Goal: Task Accomplishment & Management: Manage account settings

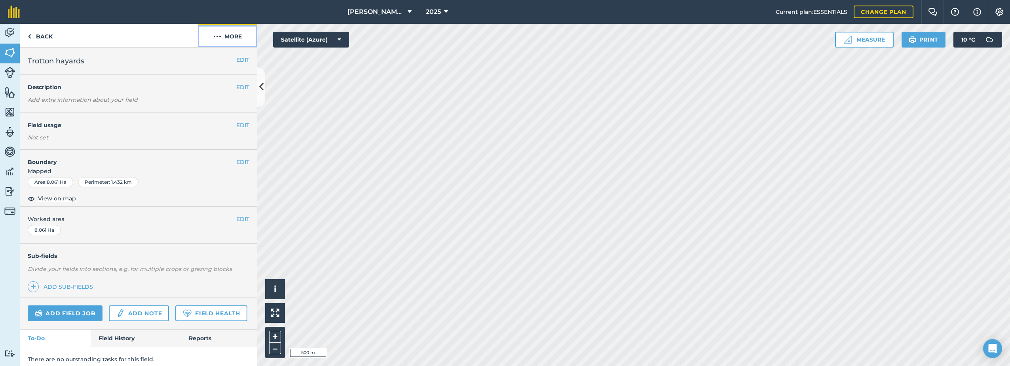
click at [227, 37] on button "More" at bounding box center [227, 35] width 59 height 23
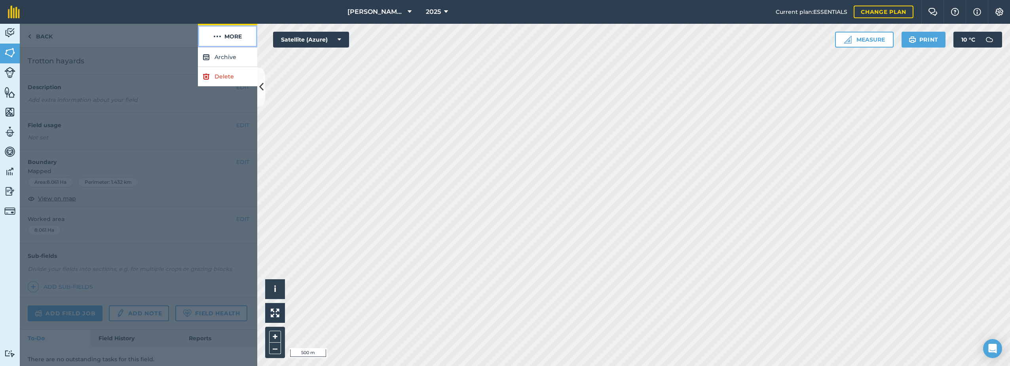
click at [227, 37] on button "More" at bounding box center [227, 35] width 59 height 23
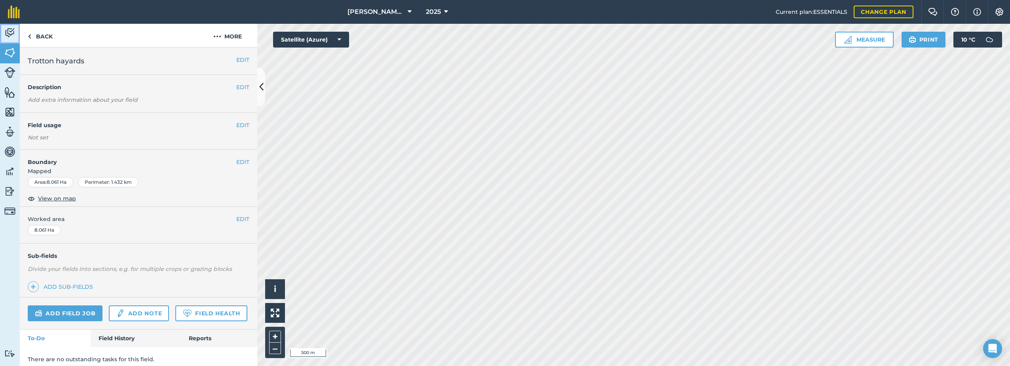
click at [6, 30] on img at bounding box center [9, 33] width 11 height 12
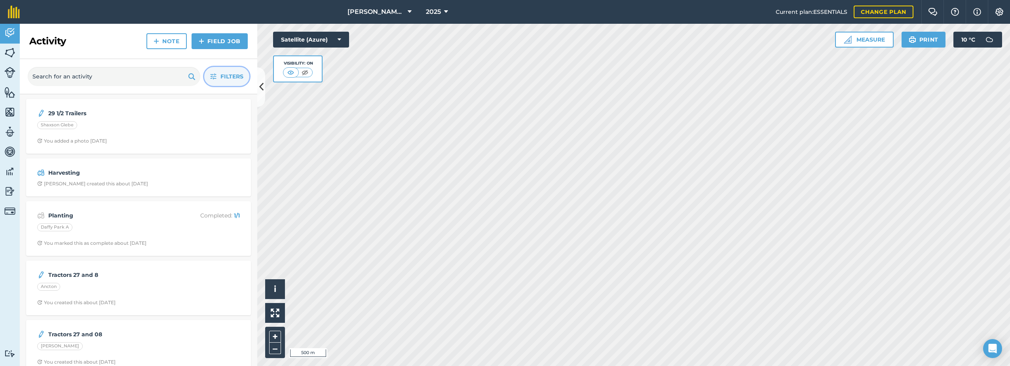
click at [225, 72] on span "Filters" at bounding box center [231, 76] width 23 height 9
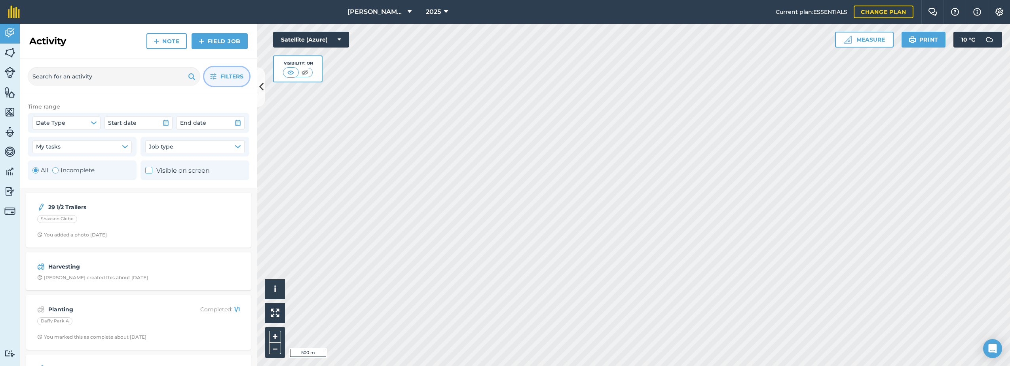
click at [89, 47] on div "Activity Note Field Job" at bounding box center [138, 41] width 237 height 35
click at [207, 36] on link "Field Job" at bounding box center [219, 41] width 56 height 16
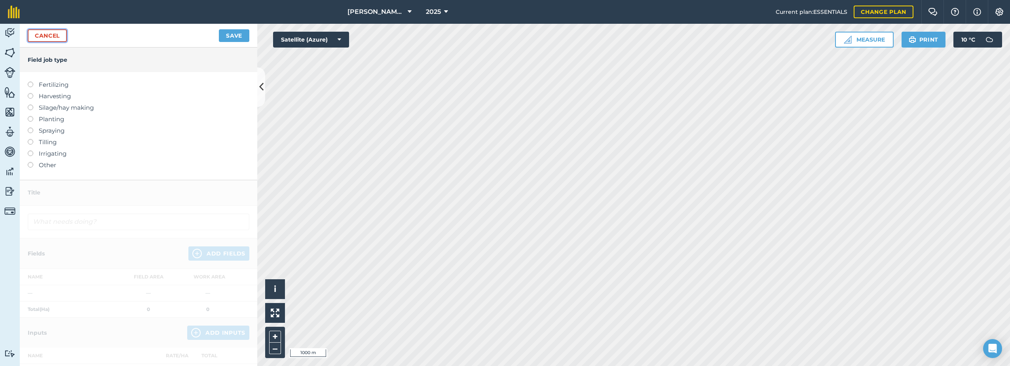
click at [40, 37] on link "Cancel" at bounding box center [47, 35] width 39 height 13
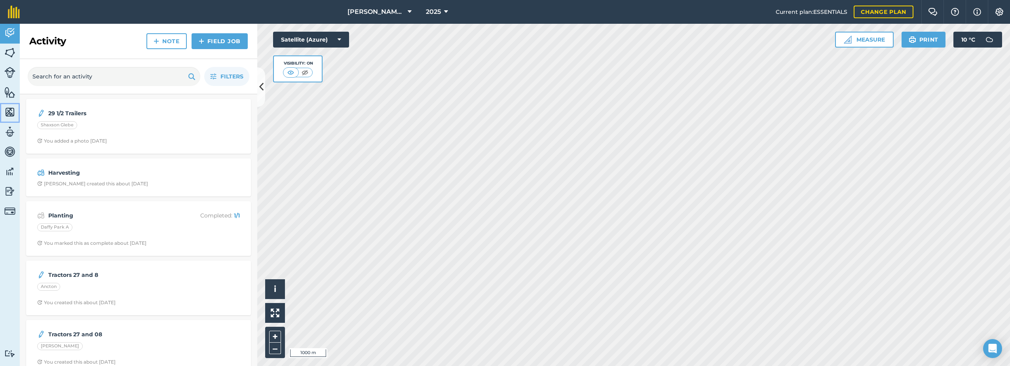
click at [6, 115] on img at bounding box center [9, 112] width 11 height 12
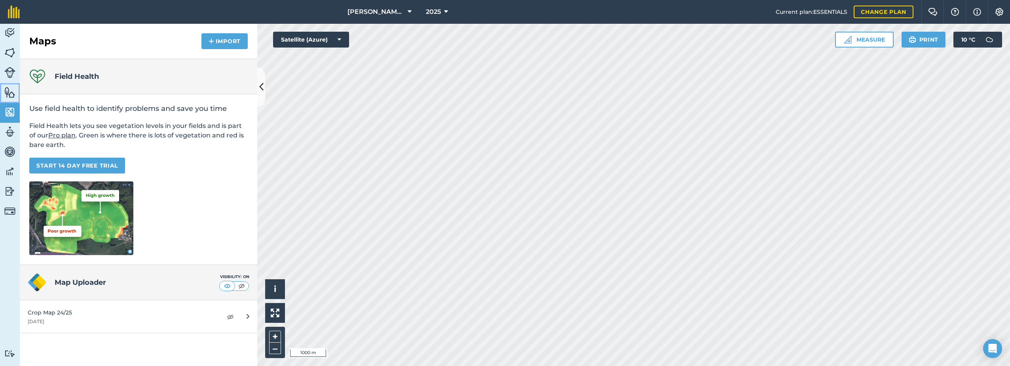
click at [6, 87] on img at bounding box center [9, 92] width 11 height 12
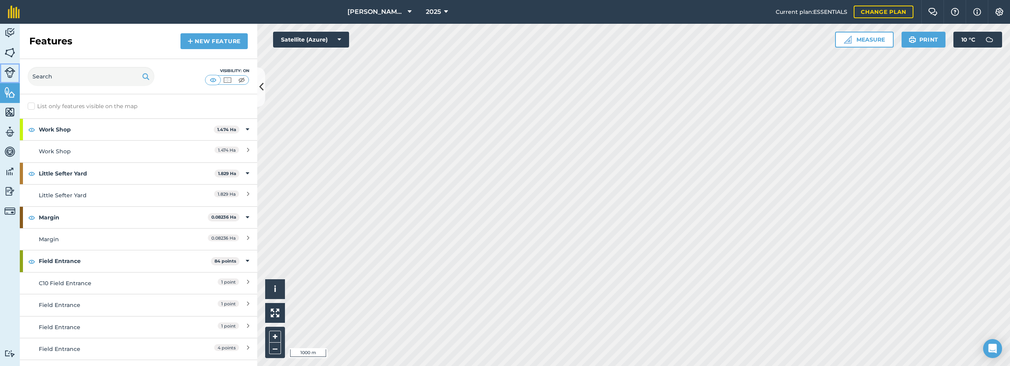
click at [9, 70] on img at bounding box center [9, 72] width 11 height 11
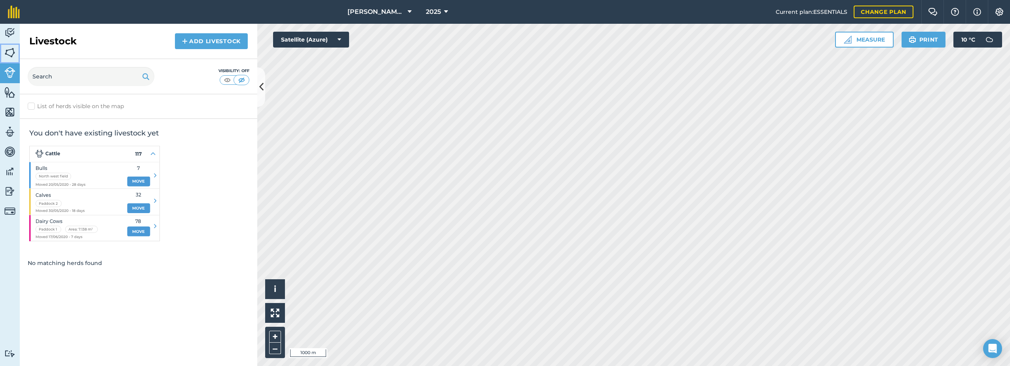
click at [9, 51] on img at bounding box center [9, 53] width 11 height 12
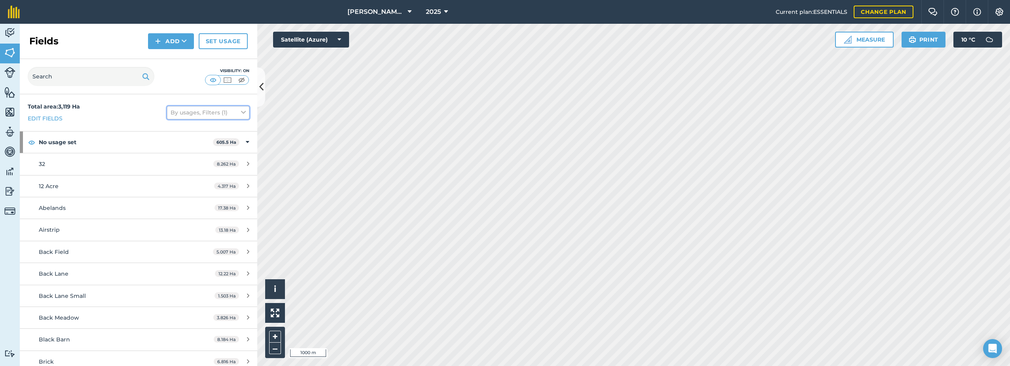
click at [218, 113] on button "By usages, Filters (1)" at bounding box center [208, 112] width 82 height 13
click at [206, 107] on button "By usages, Filters (1)" at bounding box center [208, 112] width 82 height 13
click at [9, 354] on img at bounding box center [9, 353] width 11 height 8
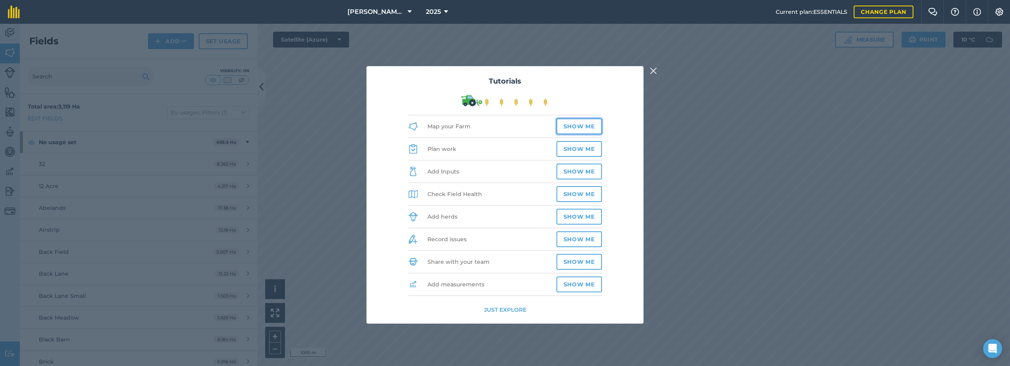
click at [583, 127] on button "Show me" at bounding box center [578, 126] width 45 height 16
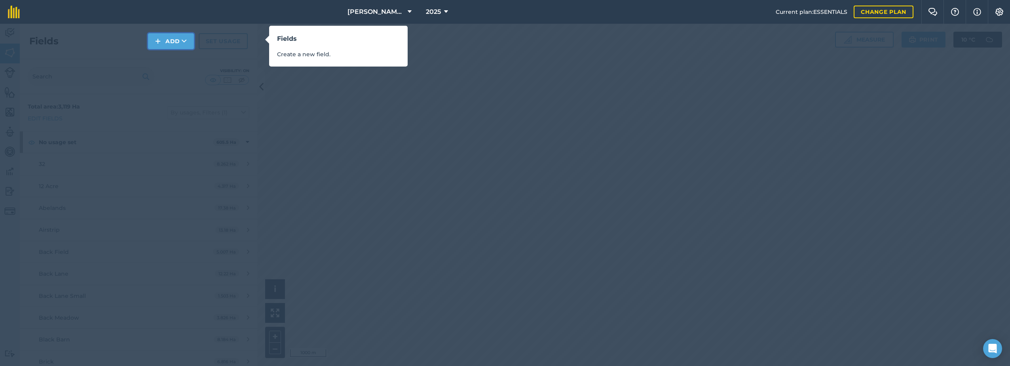
click at [186, 43] on icon at bounding box center [184, 41] width 5 height 8
click at [176, 59] on link "Draw" at bounding box center [171, 58] width 44 height 17
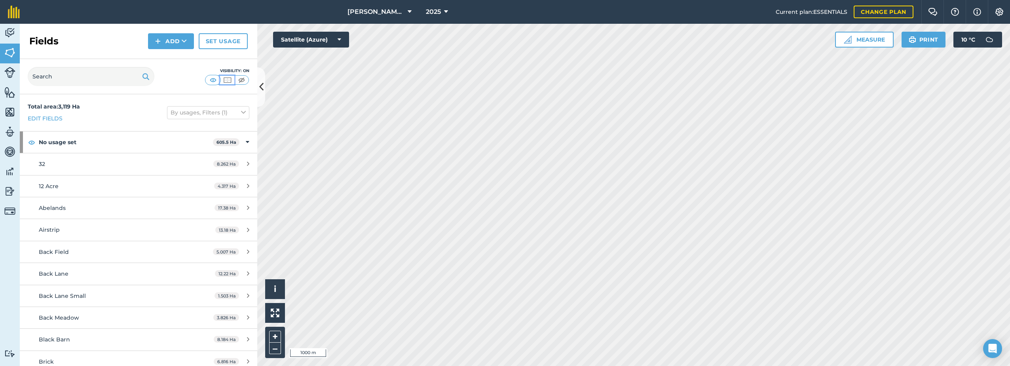
click at [225, 81] on img at bounding box center [227, 80] width 10 height 8
click at [213, 80] on img at bounding box center [213, 80] width 10 height 8
click at [227, 80] on img at bounding box center [227, 80] width 10 height 8
click at [216, 80] on img at bounding box center [213, 80] width 10 height 8
click at [977, 13] on img at bounding box center [977, 11] width 8 height 9
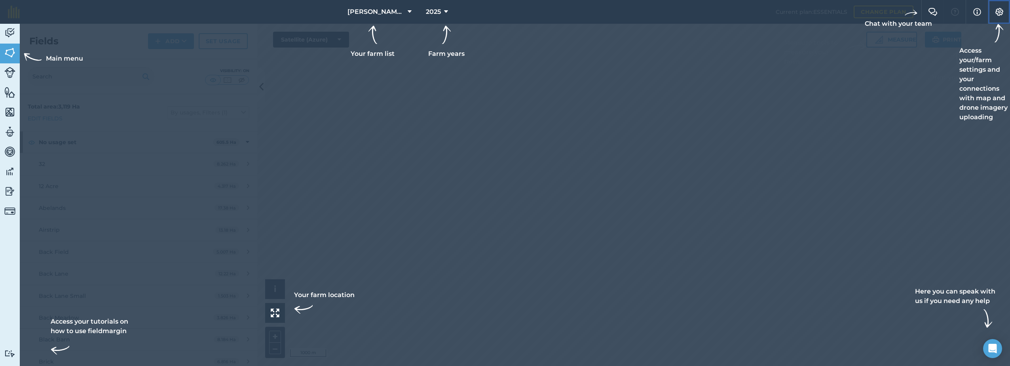
click at [997, 11] on img at bounding box center [998, 12] width 9 height 8
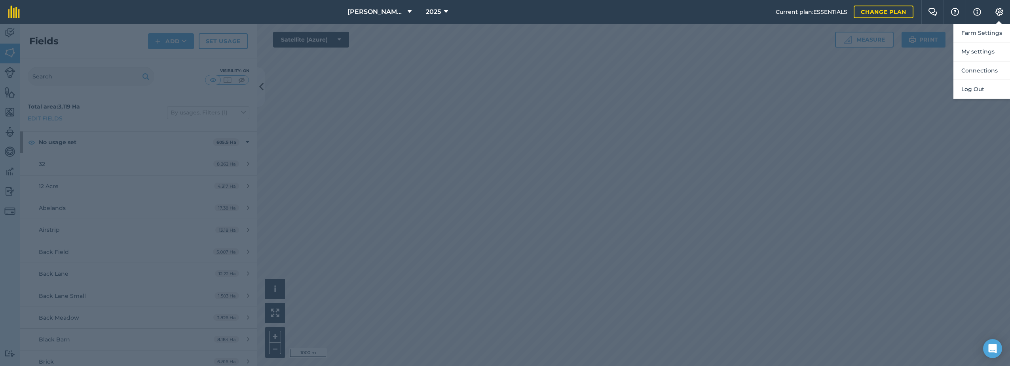
click at [729, 10] on nav "[PERSON_NAME] Farm Life 2025" at bounding box center [402, 12] width 748 height 24
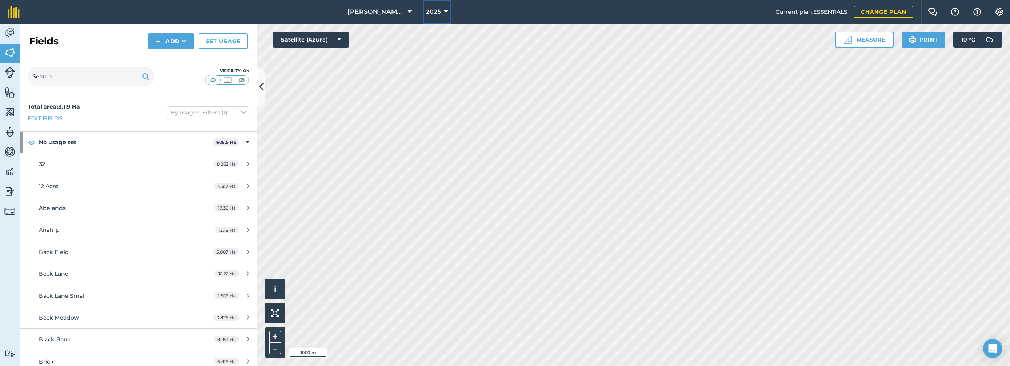
click at [447, 12] on icon at bounding box center [446, 11] width 4 height 9
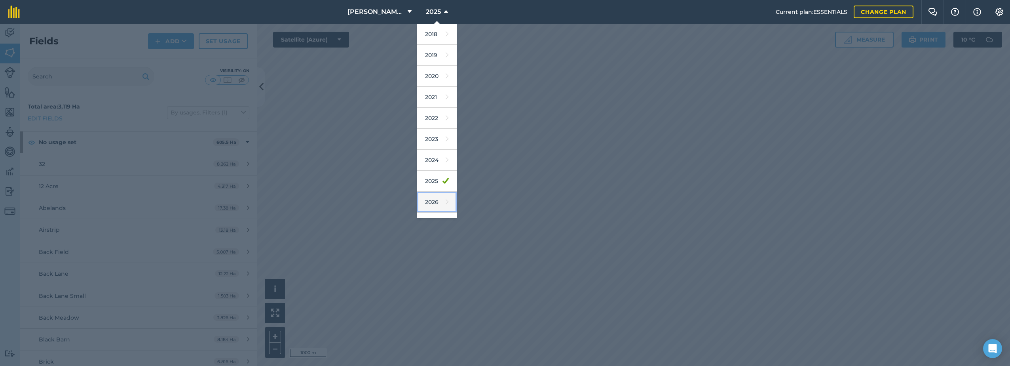
click at [430, 198] on link "2026" at bounding box center [437, 201] width 40 height 21
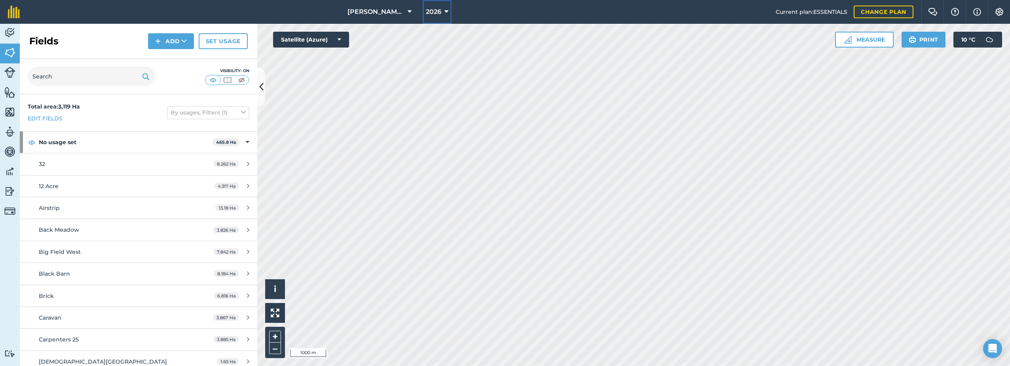
click at [444, 10] on icon at bounding box center [446, 11] width 4 height 9
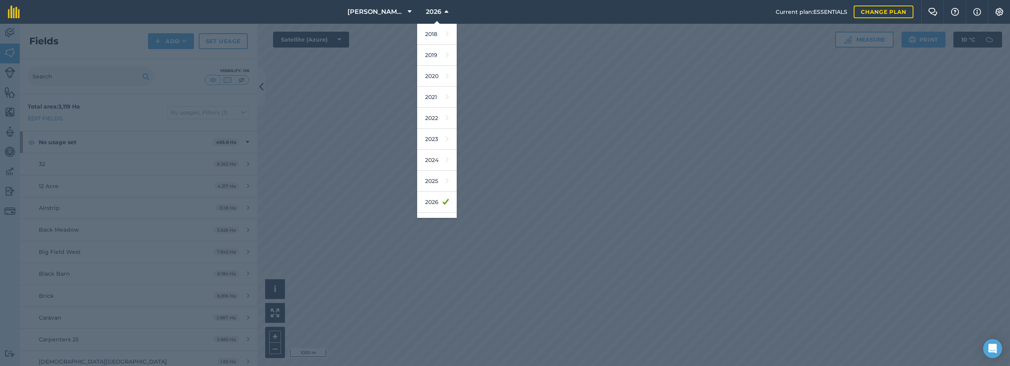
click at [469, 8] on nav "[PERSON_NAME] Farm Life 2026 2018 2019 2020 2021 2022 2023 2024 2025 2026 2027" at bounding box center [402, 12] width 748 height 24
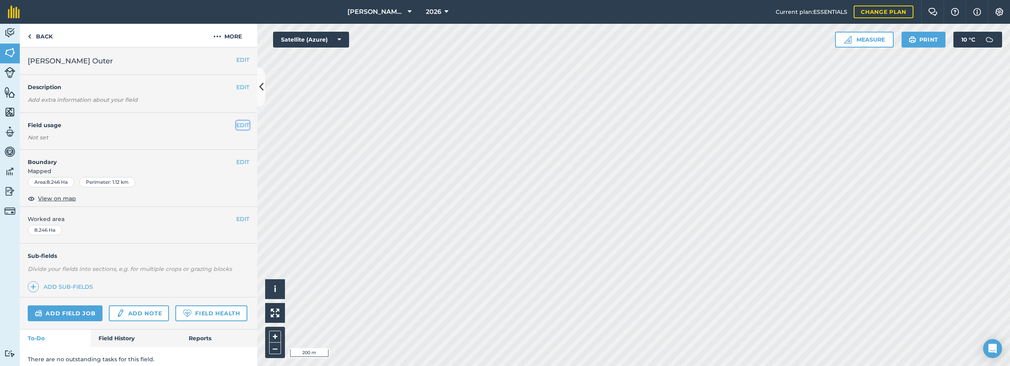
click at [241, 125] on button "EDIT" at bounding box center [242, 125] width 13 height 9
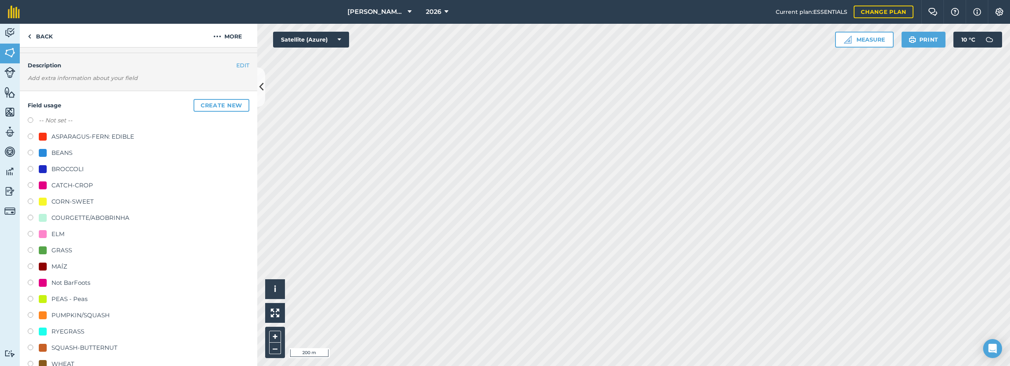
scroll to position [158, 0]
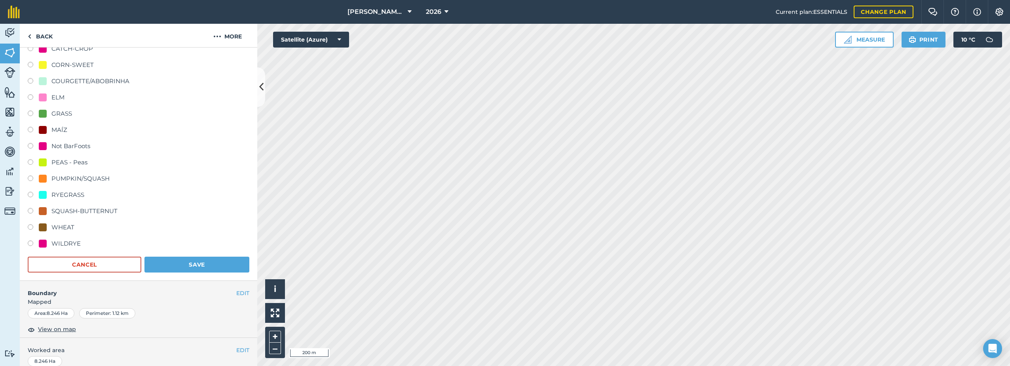
click at [79, 227] on div "WHEAT" at bounding box center [139, 227] width 222 height 11
click at [64, 229] on div "WHEAT" at bounding box center [62, 226] width 23 height 9
click at [44, 225] on div at bounding box center [43, 227] width 8 height 8
radio input "true"
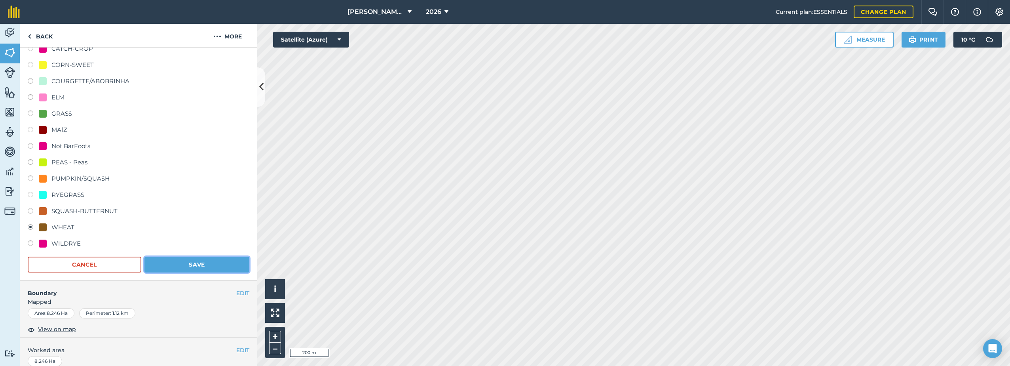
click at [171, 266] on button "Save" at bounding box center [196, 264] width 105 height 16
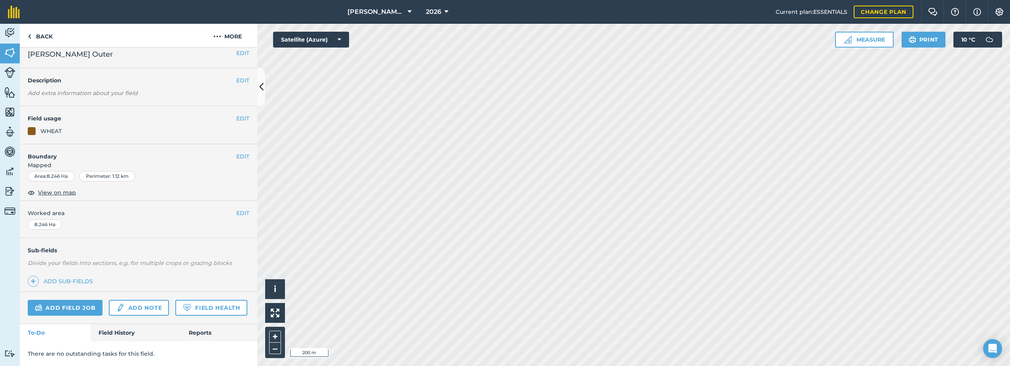
scroll to position [28, 0]
click at [236, 115] on button "EDIT" at bounding box center [242, 119] width 13 height 9
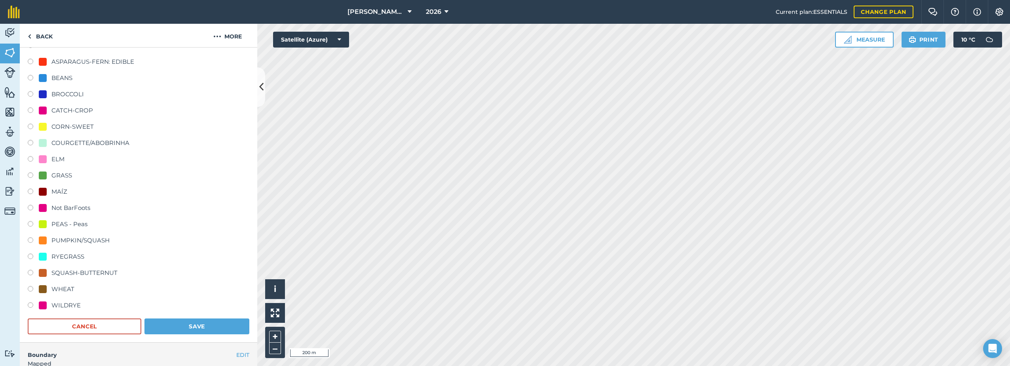
scroll to position [147, 0]
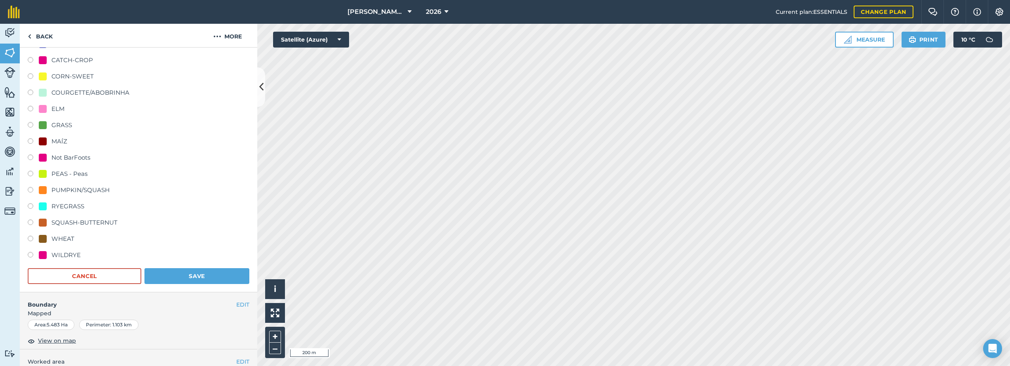
click at [61, 237] on div "WHEAT" at bounding box center [62, 238] width 23 height 9
radio input "true"
click at [185, 278] on button "Save" at bounding box center [196, 276] width 105 height 16
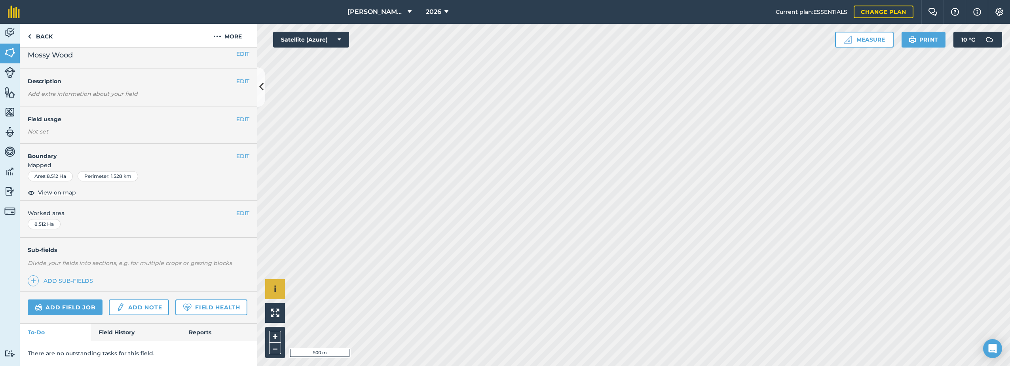
scroll to position [28, 0]
click at [238, 115] on button "EDIT" at bounding box center [242, 119] width 13 height 9
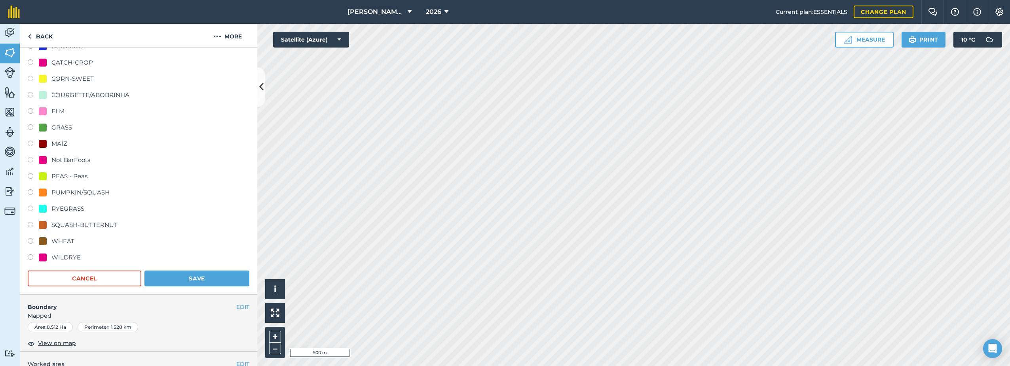
scroll to position [147, 0]
click at [59, 237] on div "WHEAT" at bounding box center [62, 238] width 23 height 9
radio input "true"
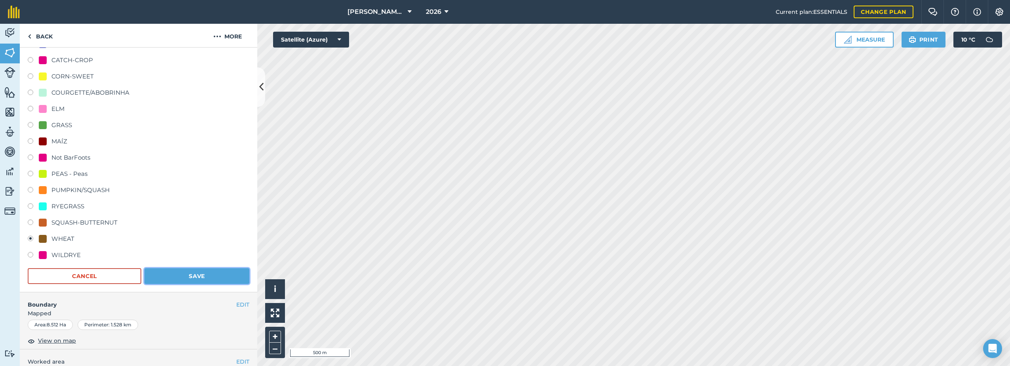
click at [198, 271] on button "Save" at bounding box center [196, 276] width 105 height 16
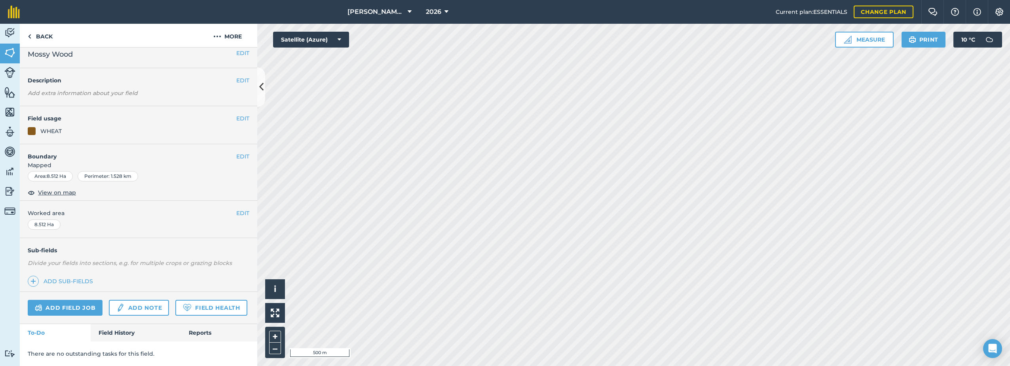
scroll to position [29, 0]
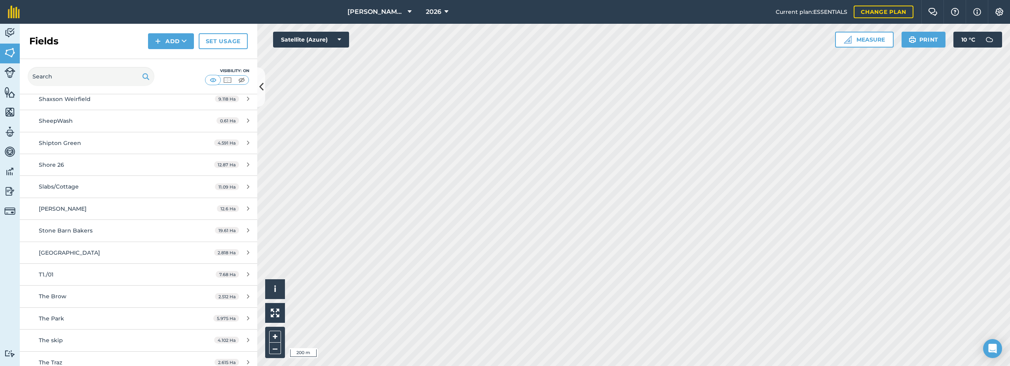
scroll to position [1424, 0]
click at [8, 92] on img at bounding box center [9, 92] width 11 height 12
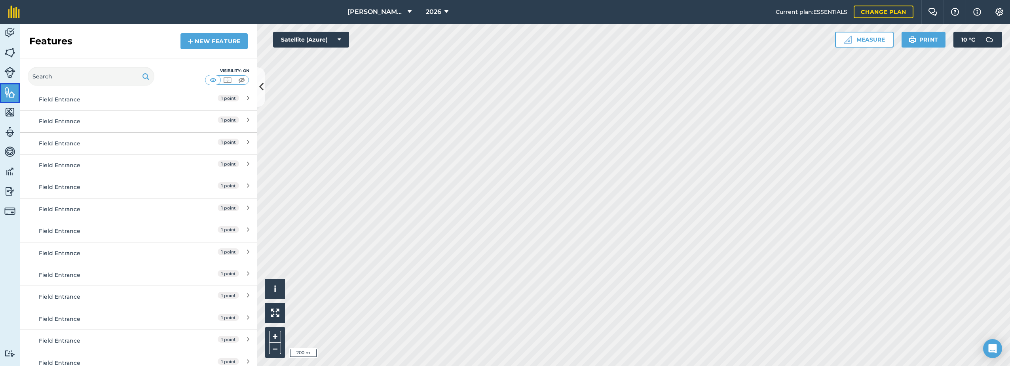
scroll to position [356, 0]
click at [10, 69] on img at bounding box center [9, 72] width 11 height 11
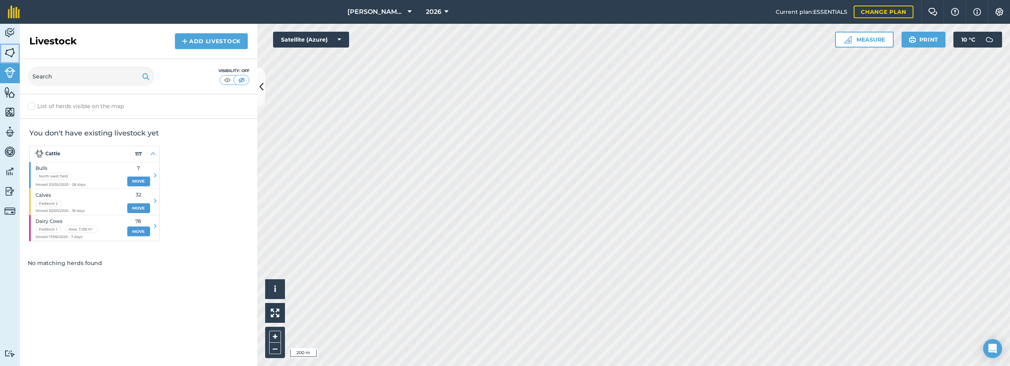
click at [10, 49] on img at bounding box center [9, 53] width 11 height 12
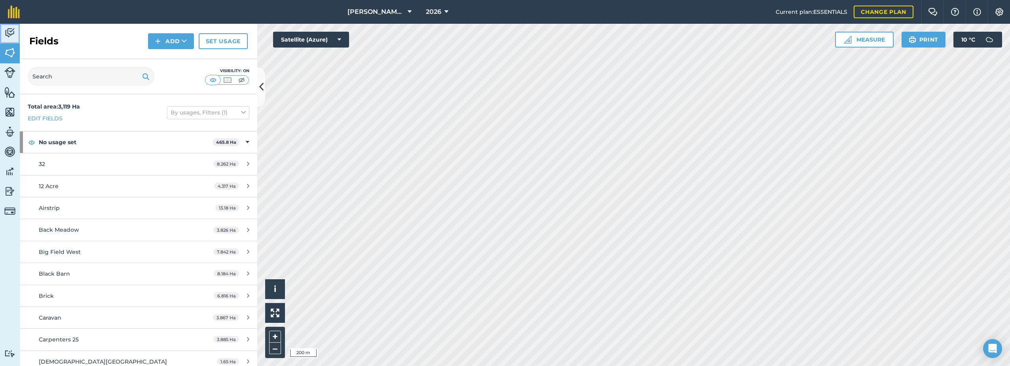
click at [12, 37] on img at bounding box center [9, 33] width 11 height 12
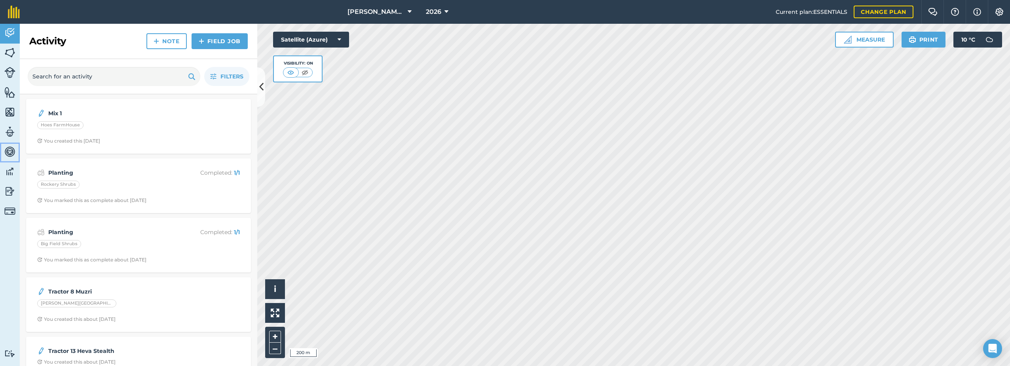
click at [8, 146] on img at bounding box center [9, 152] width 11 height 12
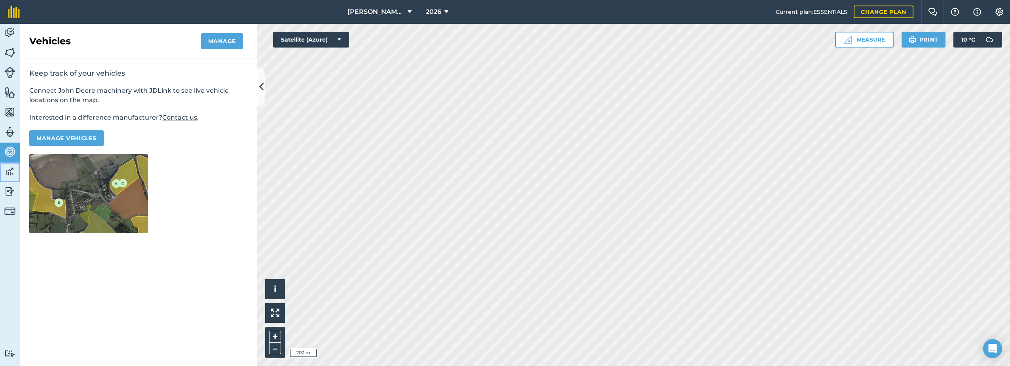
click at [6, 180] on link "Data" at bounding box center [10, 172] width 20 height 20
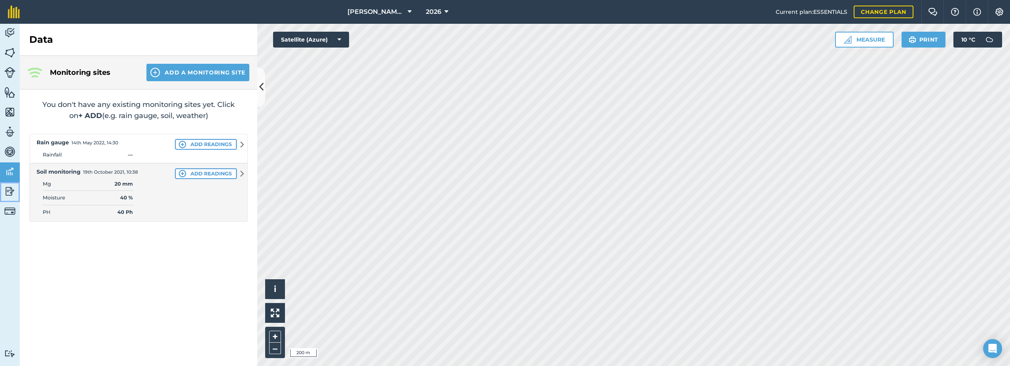
click at [8, 190] on img at bounding box center [9, 191] width 11 height 12
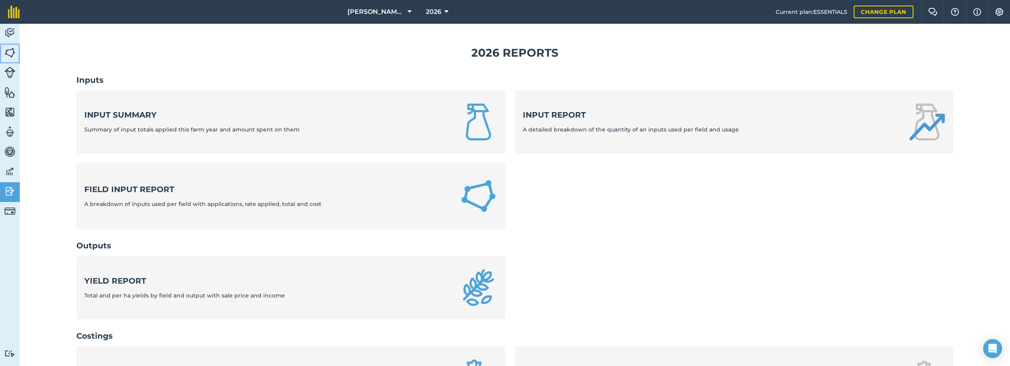
click at [15, 47] on link "Fields" at bounding box center [10, 54] width 20 height 20
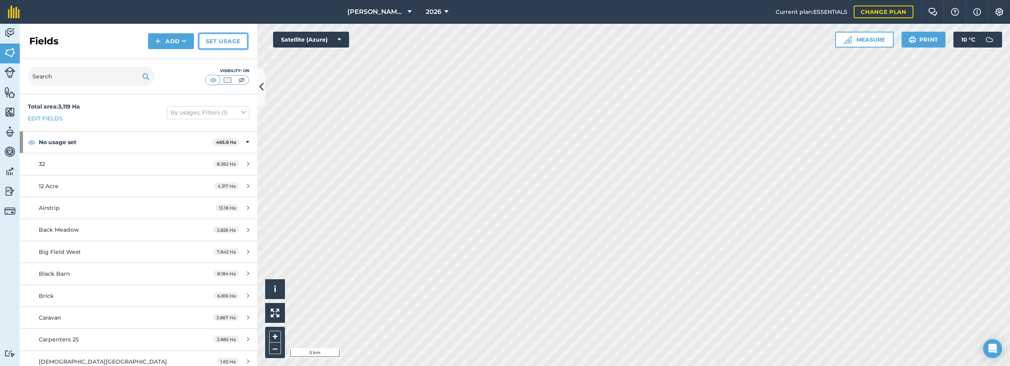
click at [210, 44] on link "Set usage" at bounding box center [223, 41] width 49 height 16
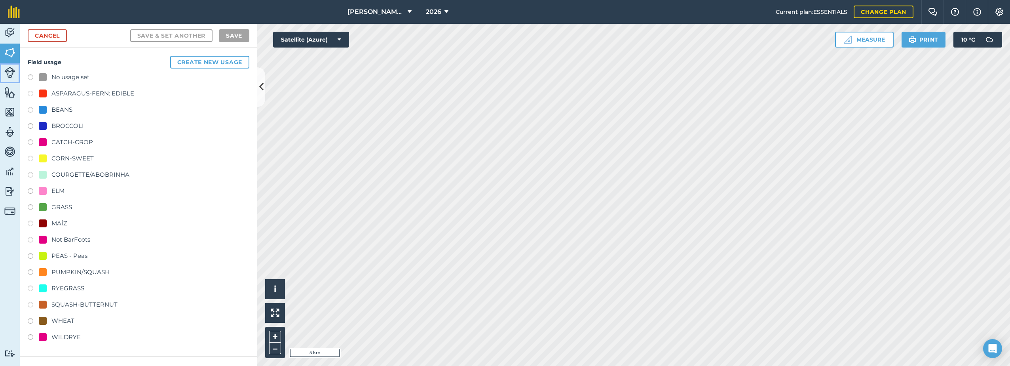
click at [9, 77] on img at bounding box center [9, 72] width 11 height 11
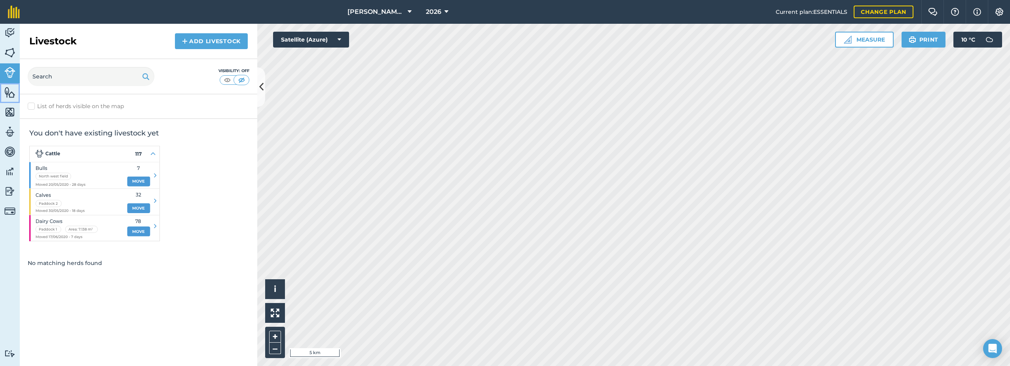
click at [4, 93] on link "Features" at bounding box center [10, 93] width 20 height 20
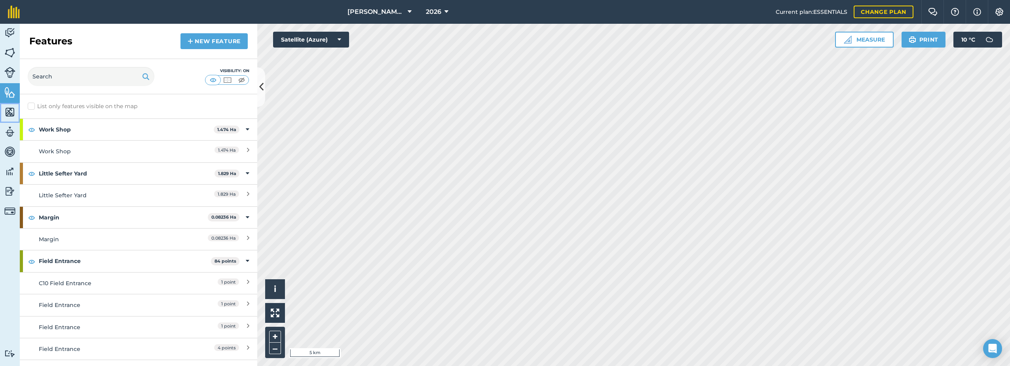
click at [2, 116] on link "Maps" at bounding box center [10, 113] width 20 height 20
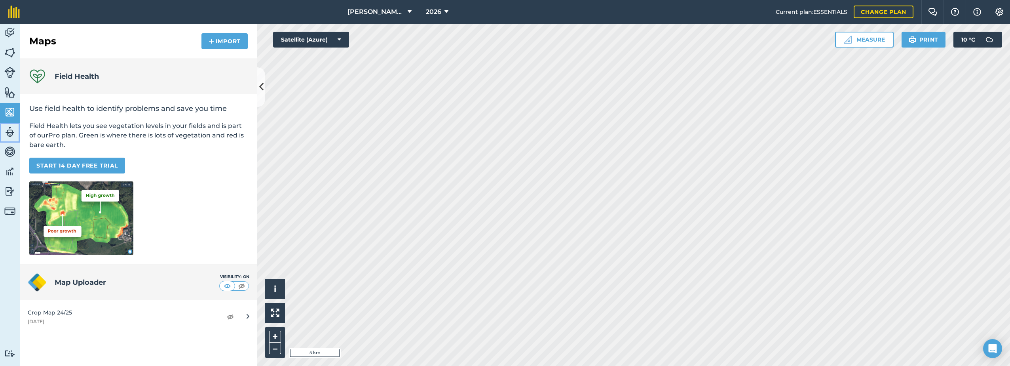
click at [8, 131] on img at bounding box center [9, 132] width 11 height 12
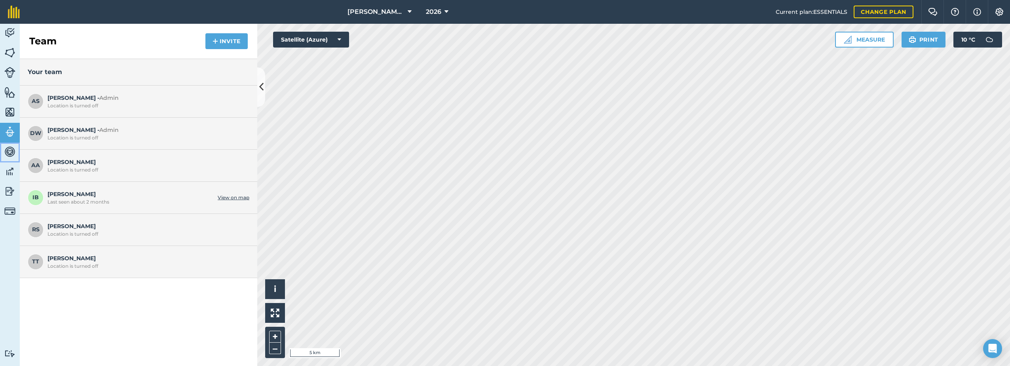
click at [8, 154] on img at bounding box center [9, 152] width 11 height 12
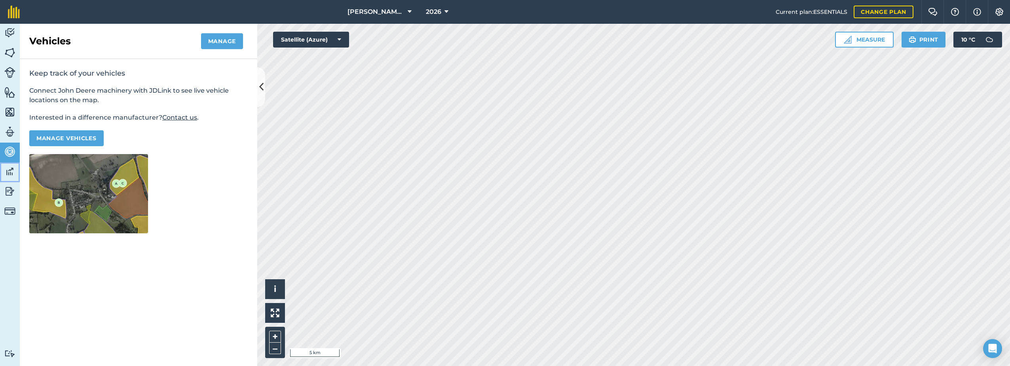
click at [6, 177] on img at bounding box center [9, 171] width 11 height 12
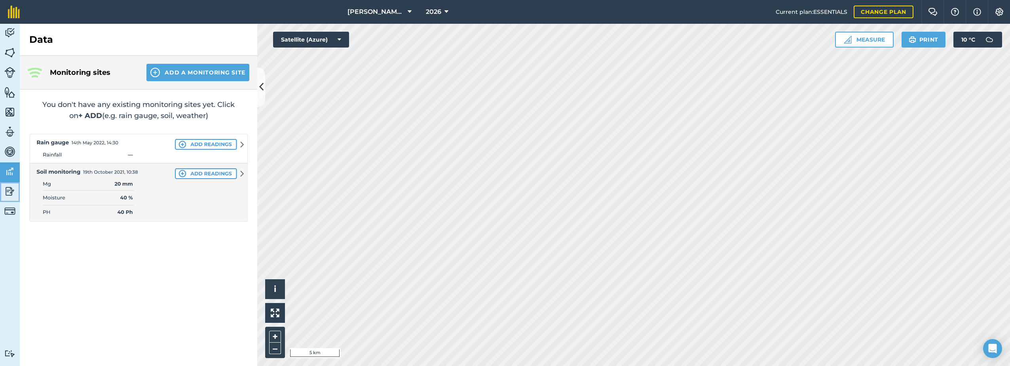
click at [8, 189] on img at bounding box center [9, 191] width 11 height 12
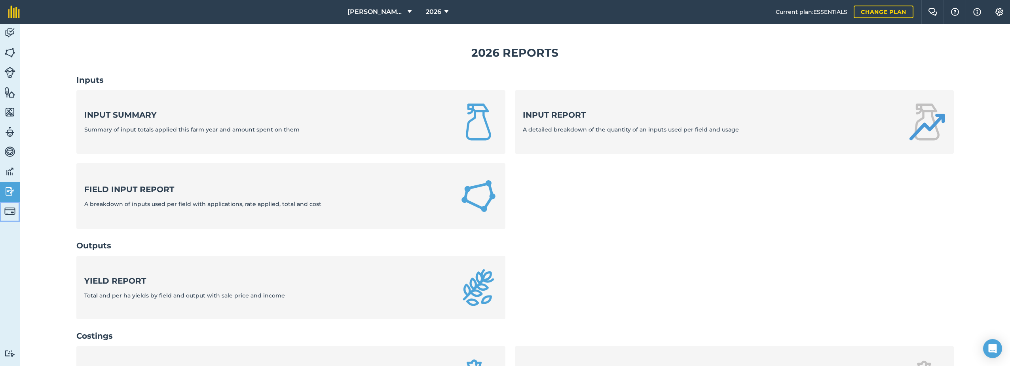
click at [4, 206] on link "Billing" at bounding box center [10, 212] width 20 height 20
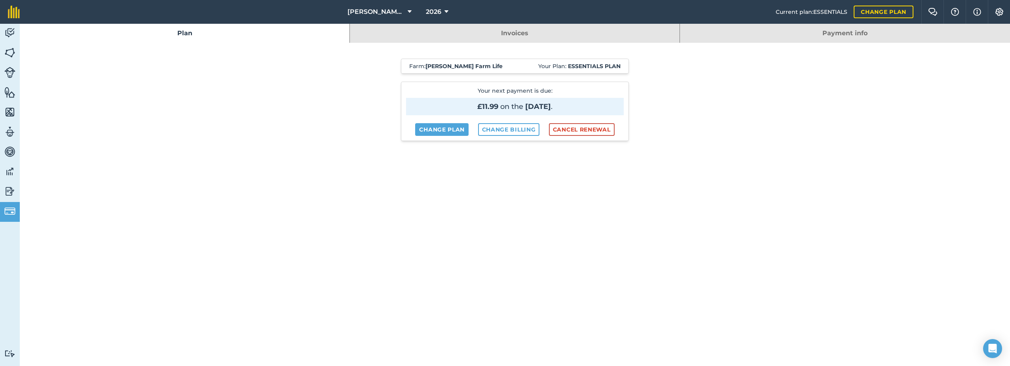
click at [527, 29] on link "Invoices" at bounding box center [515, 33] width 330 height 19
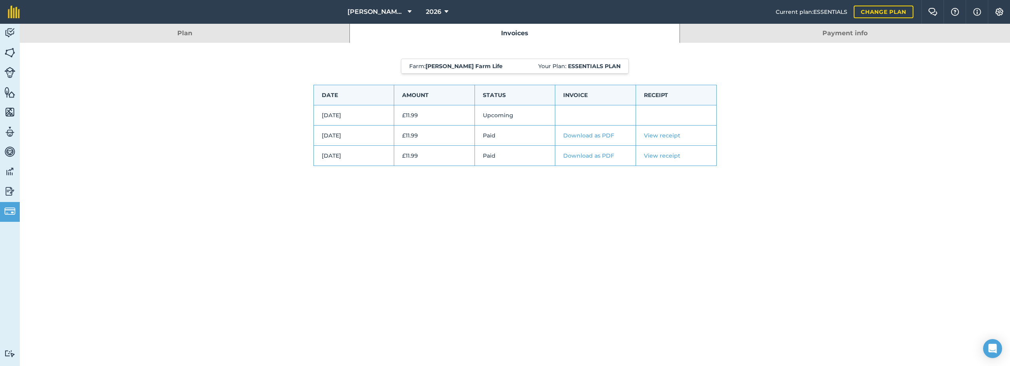
click at [823, 29] on link "Payment info" at bounding box center [845, 33] width 330 height 19
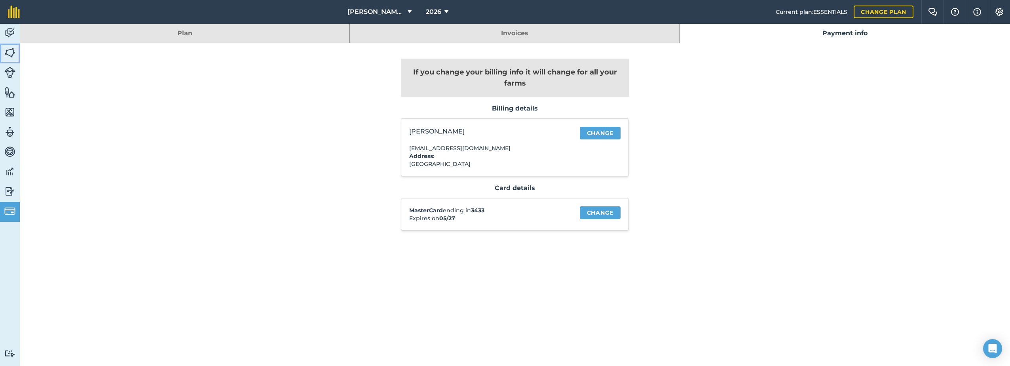
click at [7, 52] on img at bounding box center [9, 53] width 11 height 12
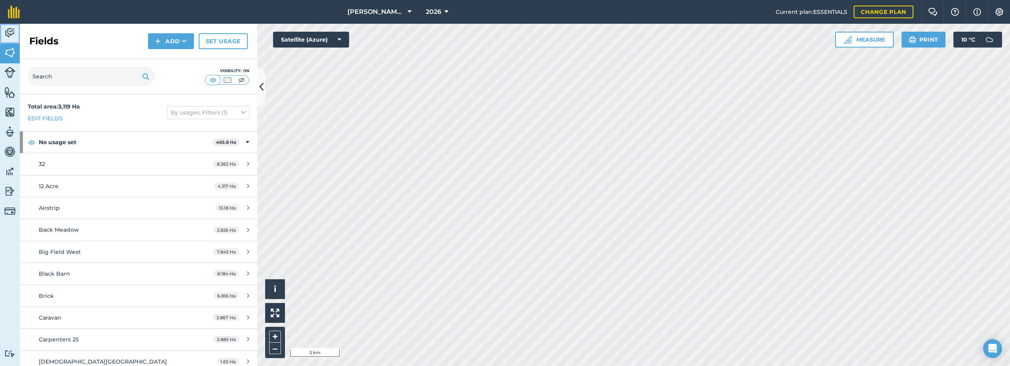
click at [4, 32] on link "Activity" at bounding box center [10, 34] width 20 height 20
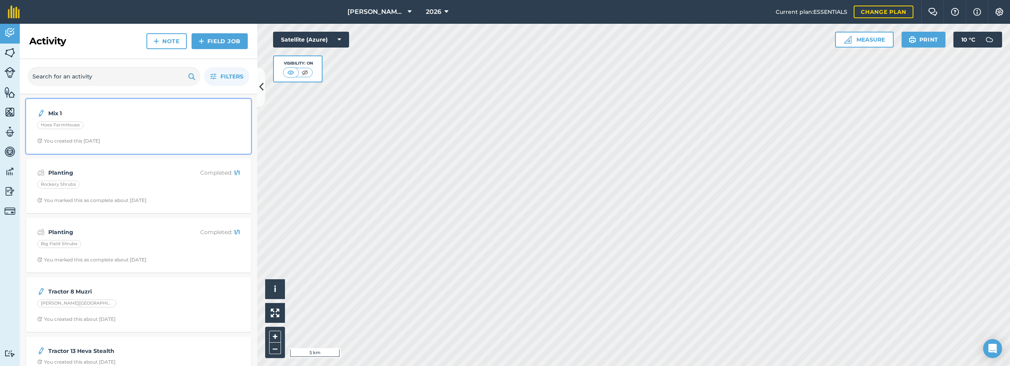
click at [61, 125] on div "Hoes FarmHouse" at bounding box center [60, 125] width 46 height 8
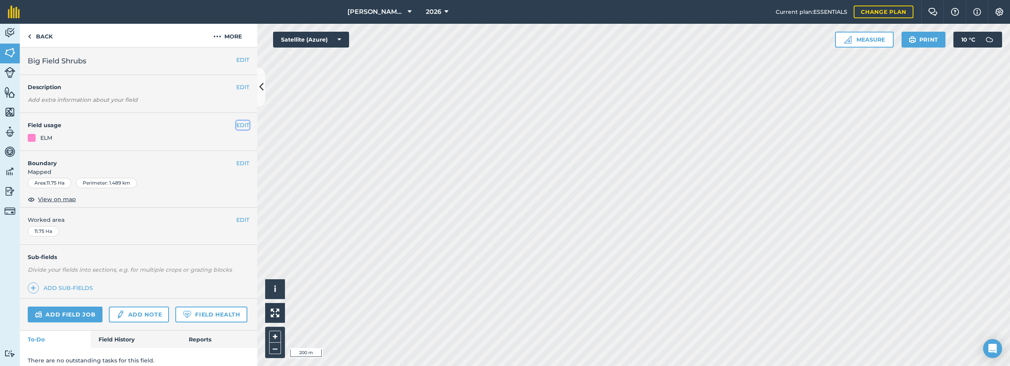
click at [237, 122] on button "EDIT" at bounding box center [242, 125] width 13 height 9
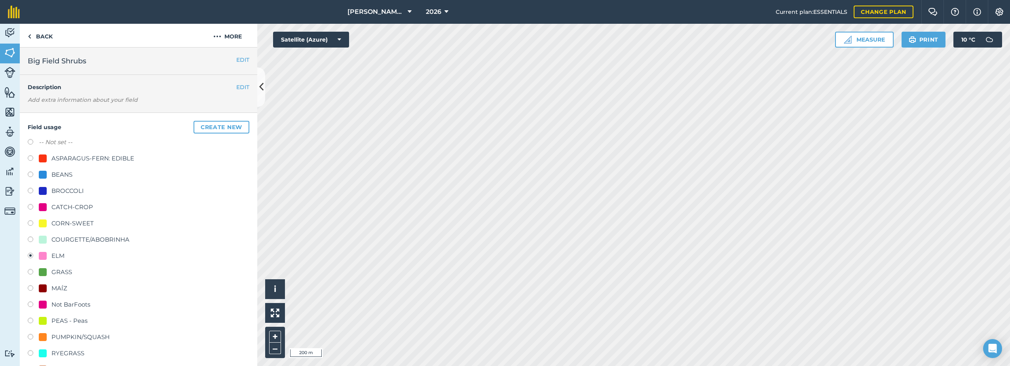
click at [137, 81] on div "EDIT Description Add extra information about your field" at bounding box center [138, 94] width 237 height 38
click at [8, 32] on img at bounding box center [9, 33] width 11 height 12
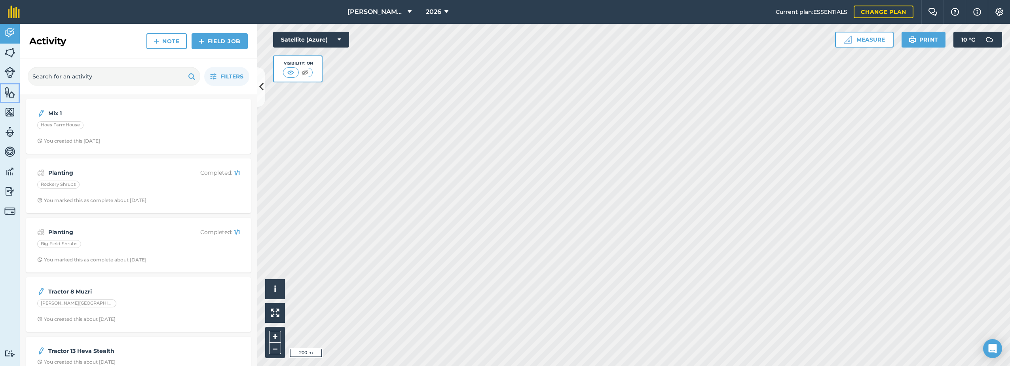
click at [8, 95] on img at bounding box center [9, 92] width 11 height 12
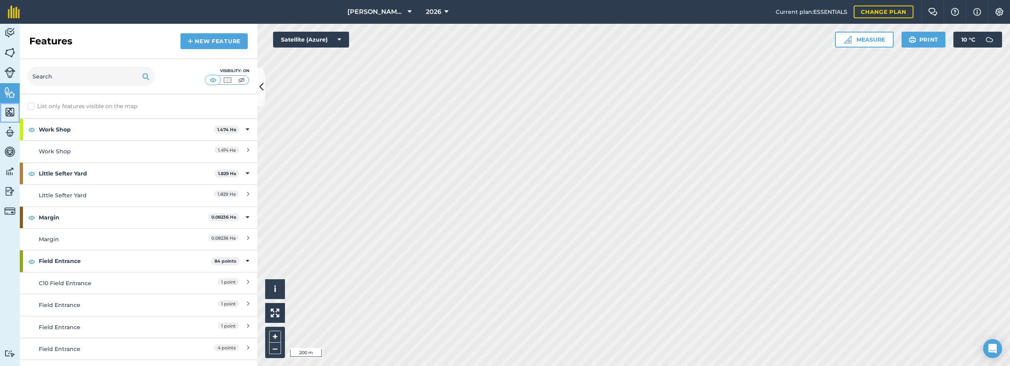
click at [8, 113] on img at bounding box center [9, 112] width 11 height 12
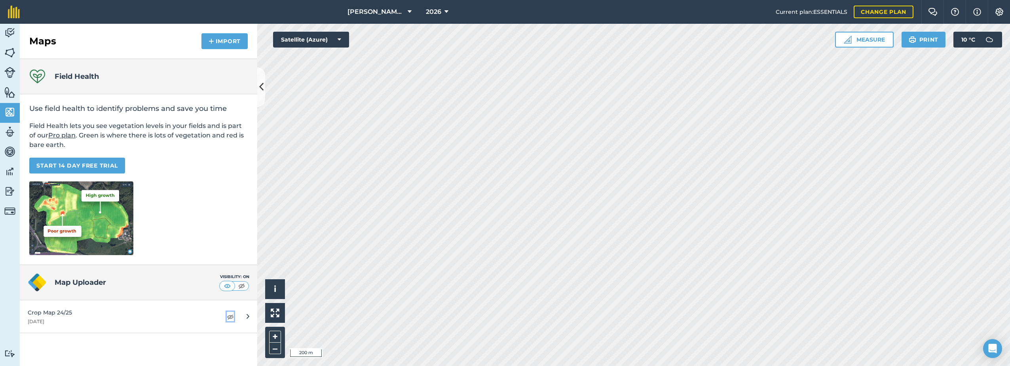
click at [228, 317] on img at bounding box center [230, 315] width 7 height 9
click at [227, 316] on img at bounding box center [230, 315] width 7 height 9
click at [8, 151] on img at bounding box center [9, 152] width 11 height 12
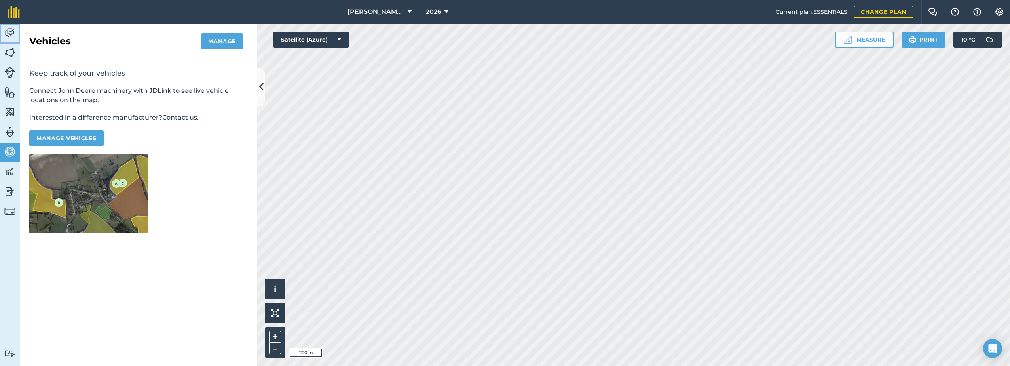
click at [10, 33] on img at bounding box center [9, 33] width 11 height 12
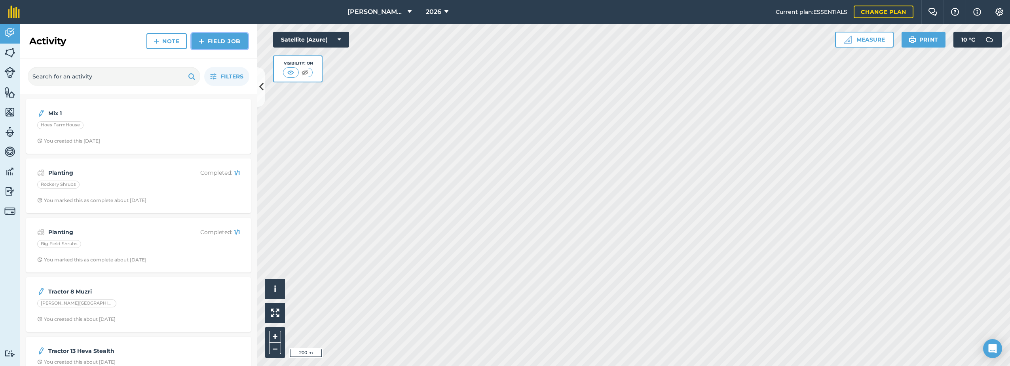
click at [205, 43] on link "Field Job" at bounding box center [219, 41] width 56 height 16
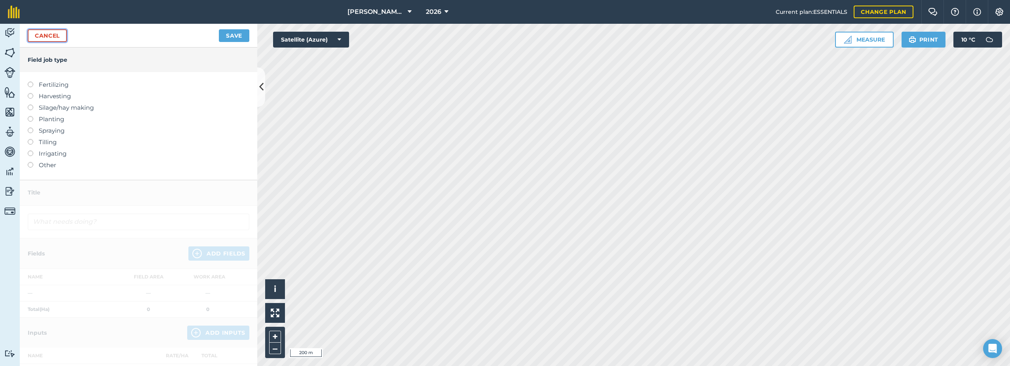
click at [48, 38] on link "Cancel" at bounding box center [47, 35] width 39 height 13
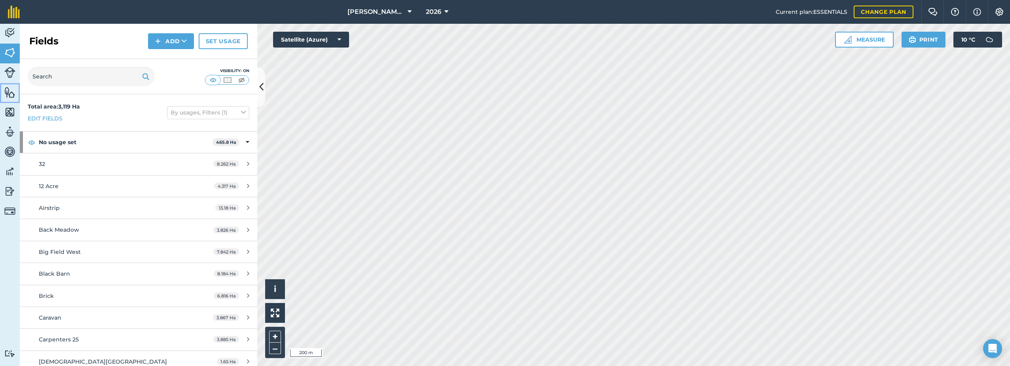
click at [10, 91] on img at bounding box center [9, 92] width 11 height 12
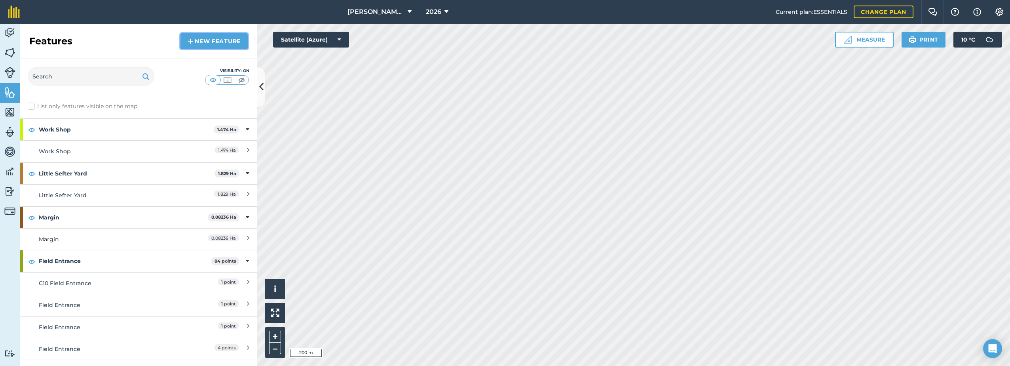
click at [183, 43] on link "New feature" at bounding box center [213, 41] width 67 height 16
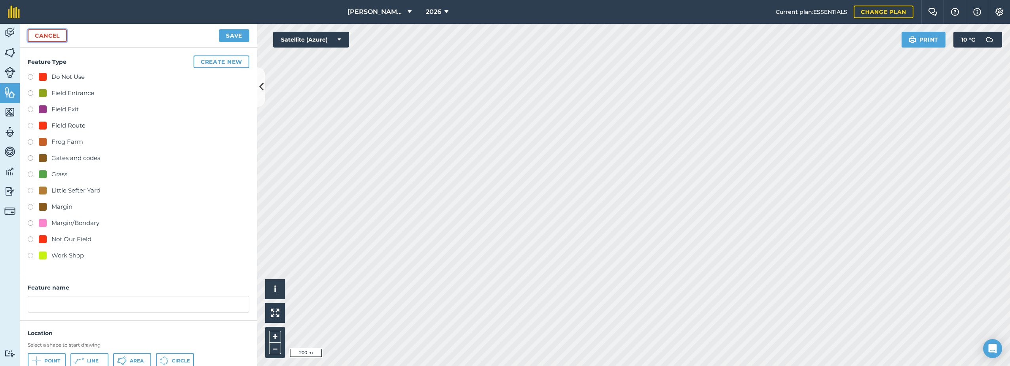
click at [38, 36] on link "Cancel" at bounding box center [47, 35] width 39 height 13
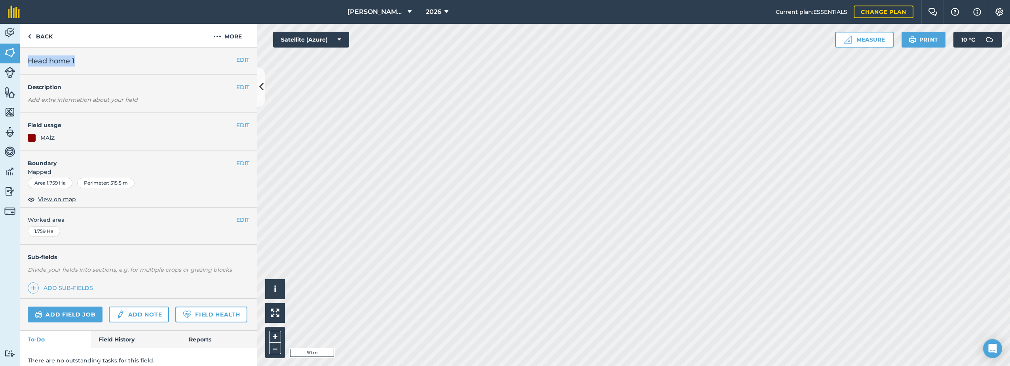
drag, startPoint x: 90, startPoint y: 61, endPoint x: 30, endPoint y: 65, distance: 60.3
click at [30, 65] on h2 "Head home 1" at bounding box center [132, 60] width 208 height 11
copy span "Head home 1"
click at [224, 32] on button "More" at bounding box center [227, 35] width 59 height 23
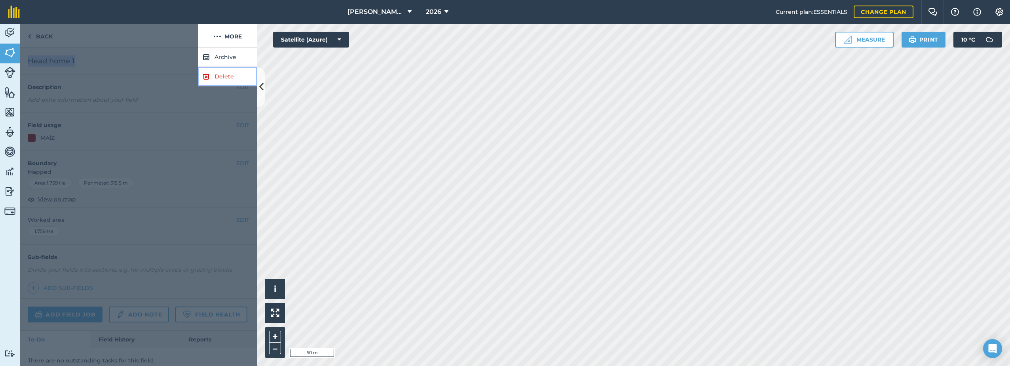
click at [209, 83] on link "Delete" at bounding box center [227, 76] width 59 height 19
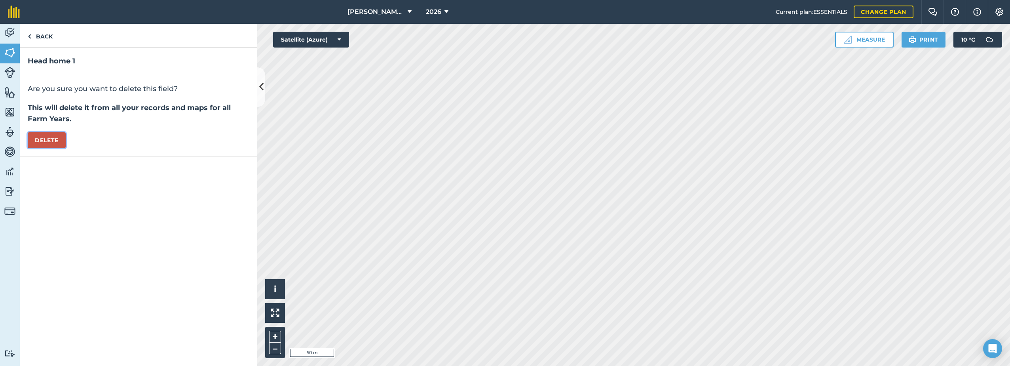
drag, startPoint x: 47, startPoint y: 139, endPoint x: 51, endPoint y: 138, distance: 4.0
click at [49, 138] on button "Delete" at bounding box center [47, 140] width 38 height 16
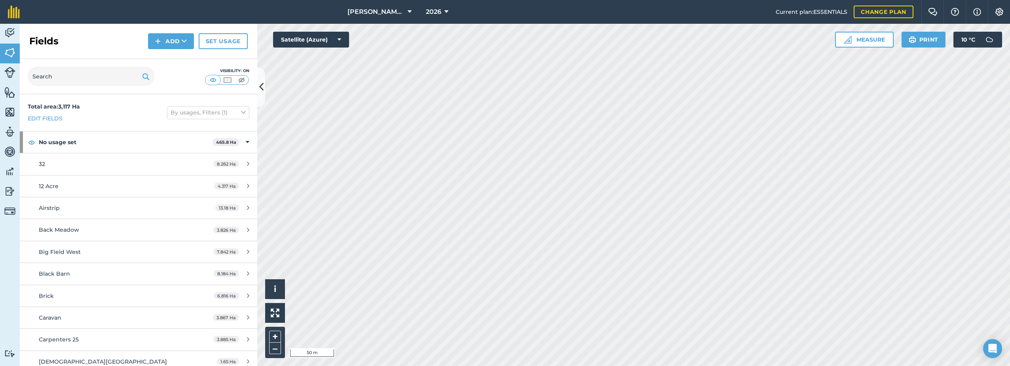
click at [169, 32] on div "Fields Add Set usage" at bounding box center [138, 41] width 237 height 35
click at [169, 41] on button "Add" at bounding box center [171, 41] width 46 height 16
click at [168, 61] on link "Draw" at bounding box center [171, 58] width 44 height 17
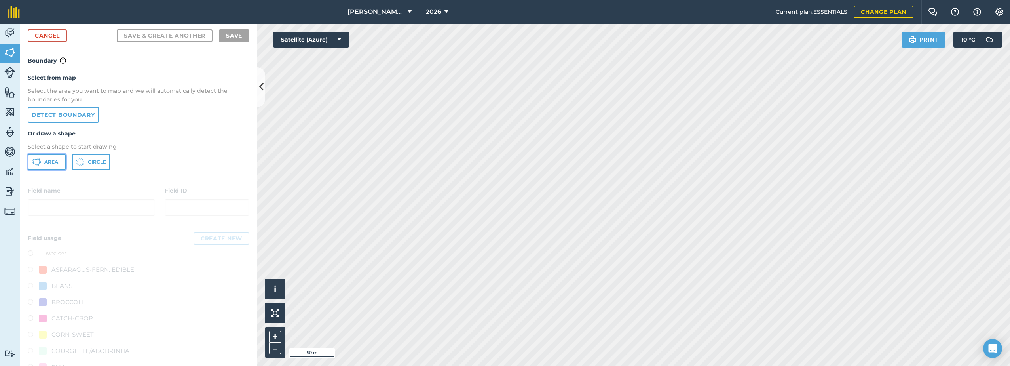
click at [52, 162] on span "Area" at bounding box center [51, 162] width 14 height 6
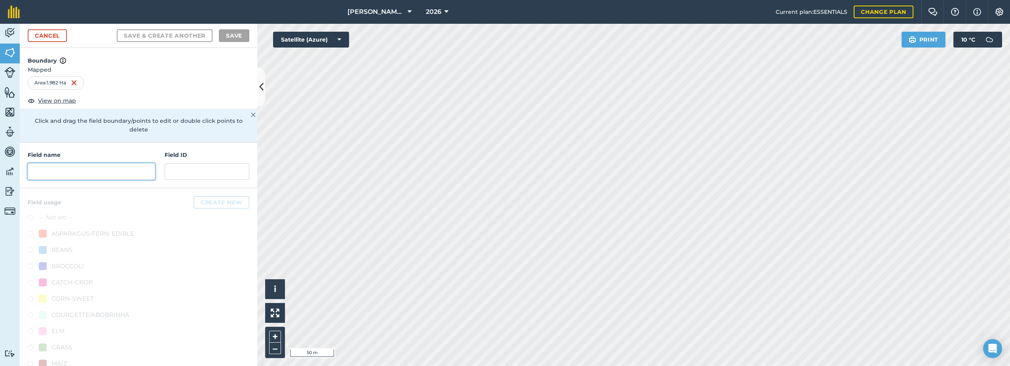
click at [87, 175] on input "text" at bounding box center [91, 171] width 127 height 17
paste input "Head home 1"
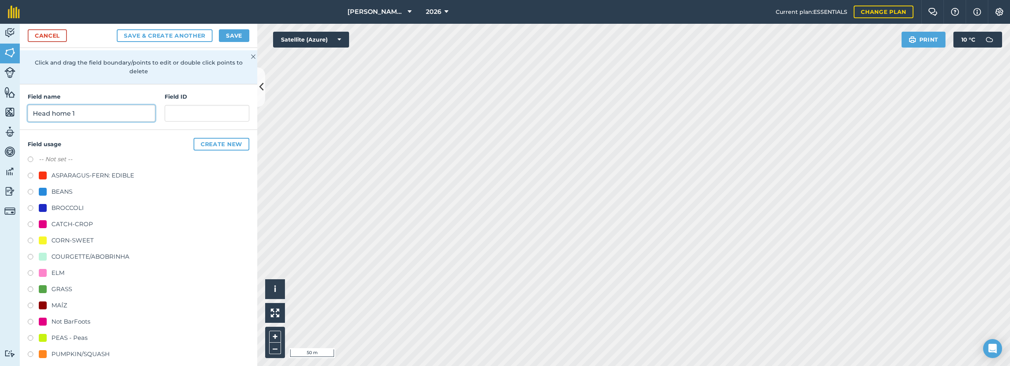
scroll to position [52, 0]
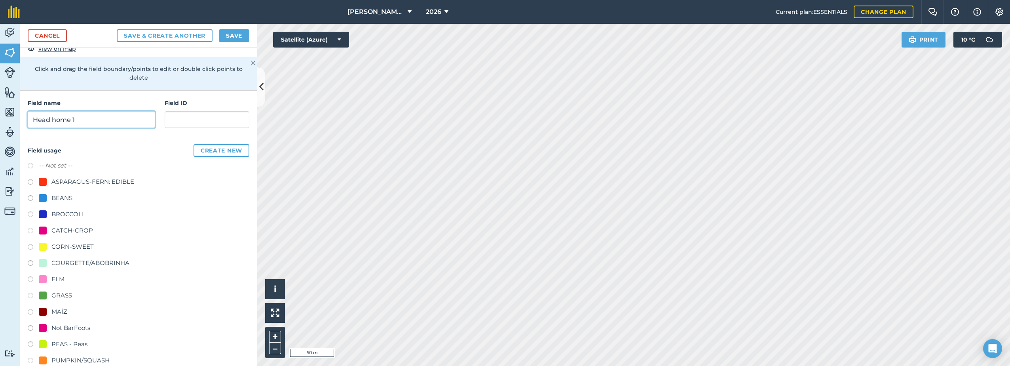
type input "Head home 1"
click at [49, 167] on label "-- Not set --" at bounding box center [56, 165] width 34 height 9
radio input "true"
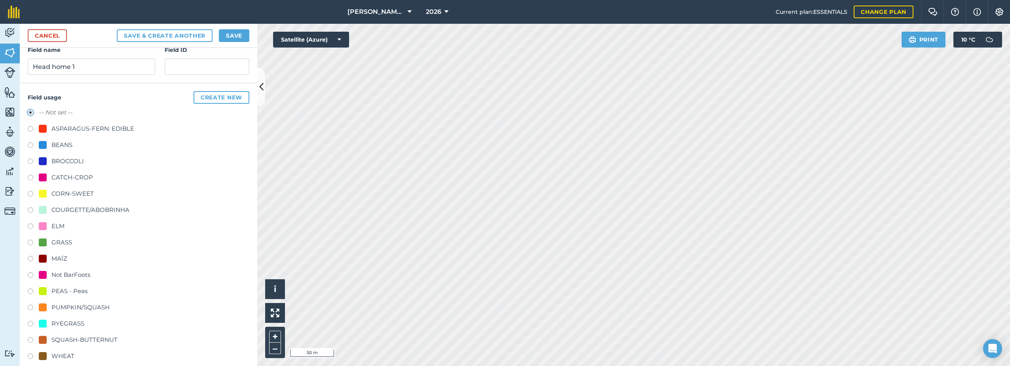
scroll to position [131, 0]
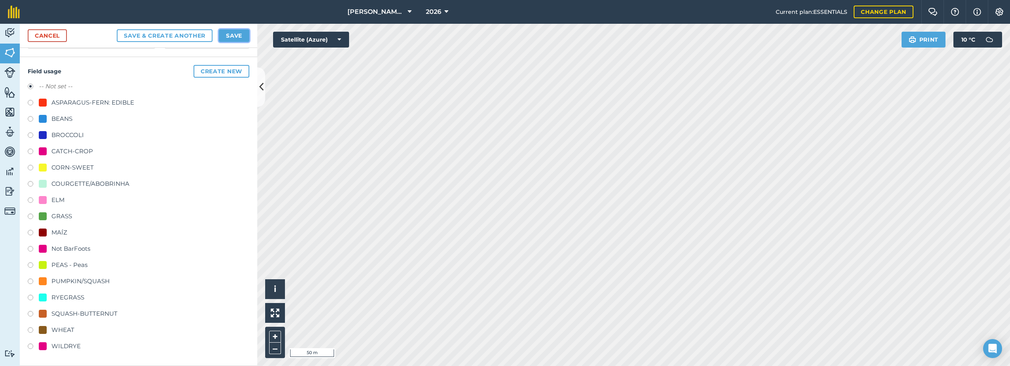
click at [235, 36] on button "Save" at bounding box center [234, 35] width 30 height 13
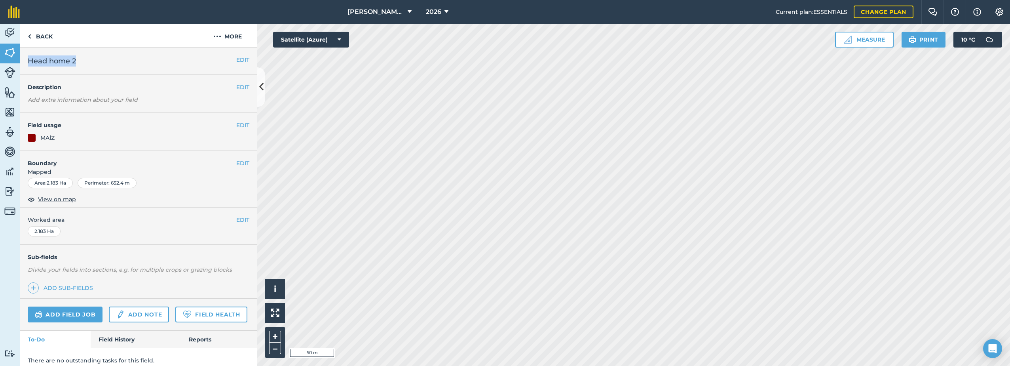
drag, startPoint x: 83, startPoint y: 61, endPoint x: 29, endPoint y: 66, distance: 54.0
click at [29, 66] on h2 "Head home 2" at bounding box center [132, 60] width 208 height 11
copy span "Head home 2"
click at [222, 40] on button "More" at bounding box center [227, 35] width 59 height 23
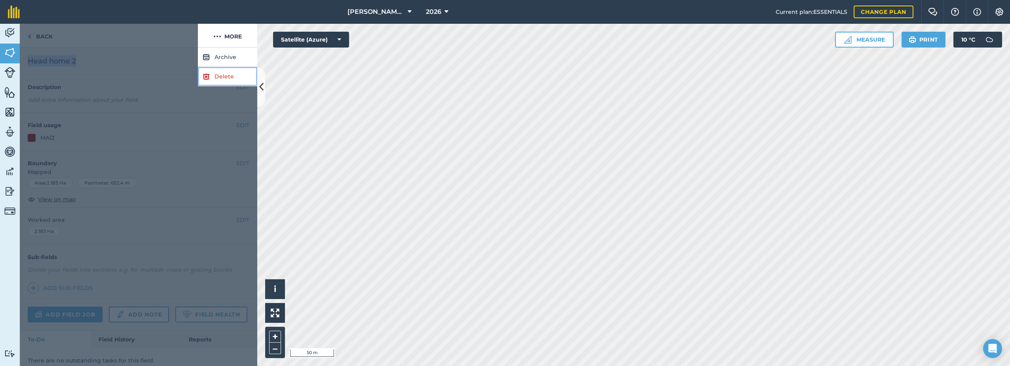
click at [212, 80] on link "Delete" at bounding box center [227, 76] width 59 height 19
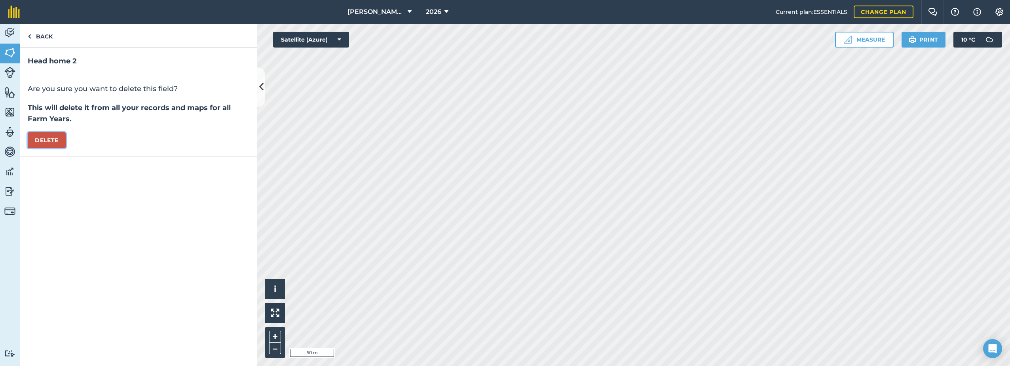
click at [51, 141] on button "Delete" at bounding box center [47, 140] width 38 height 16
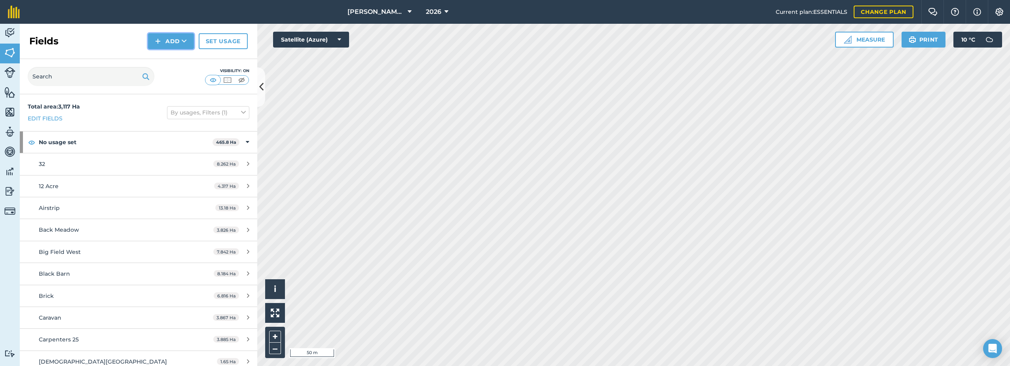
click at [172, 47] on button "Add" at bounding box center [171, 41] width 46 height 16
click at [170, 57] on link "Draw" at bounding box center [171, 58] width 44 height 17
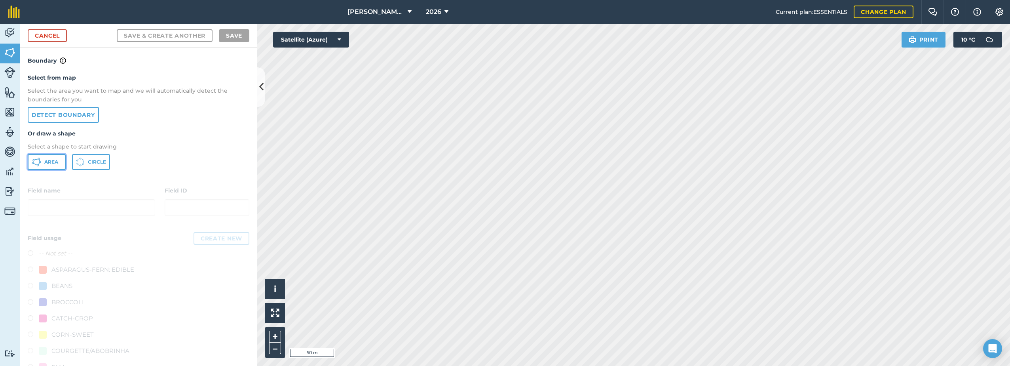
click at [45, 162] on span "Area" at bounding box center [51, 162] width 14 height 6
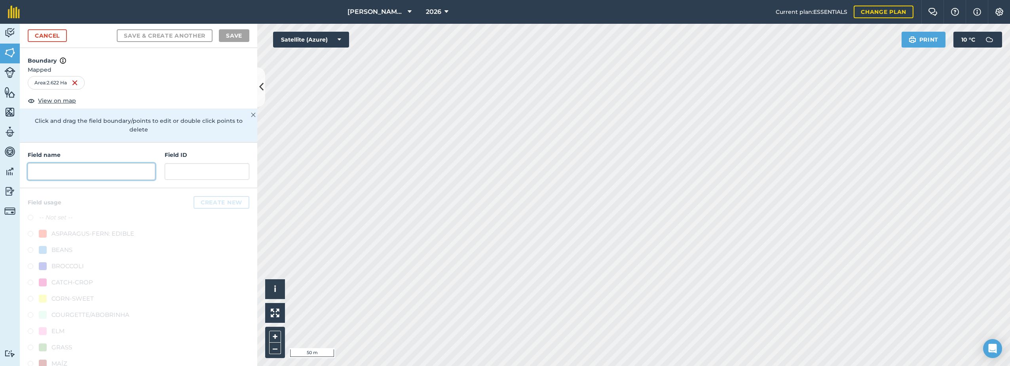
click at [93, 168] on input "text" at bounding box center [91, 171] width 127 height 17
paste input "Head home 2"
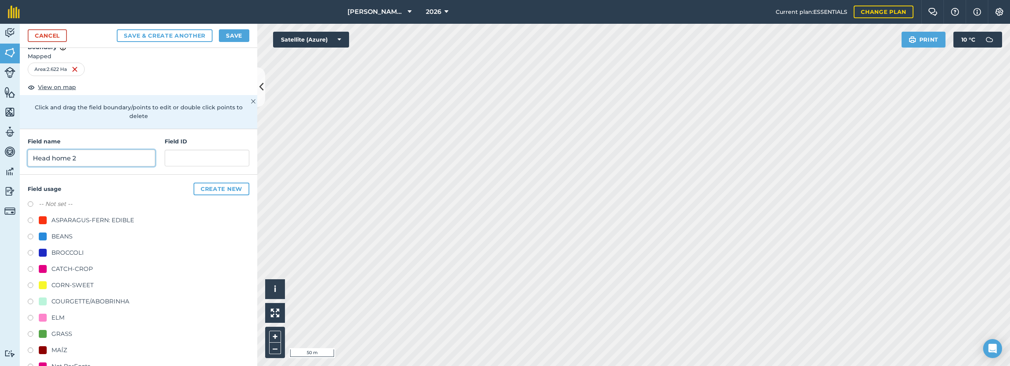
scroll to position [40, 0]
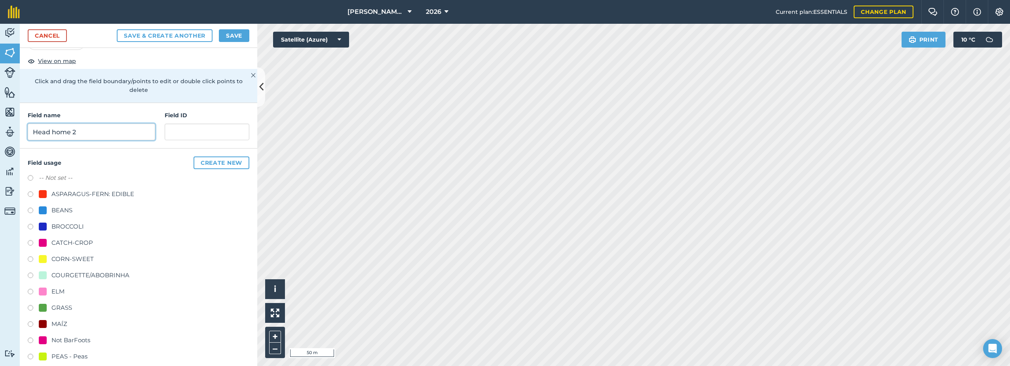
type input "Head home 2"
click at [58, 175] on label "-- Not set --" at bounding box center [56, 177] width 34 height 9
radio input "true"
click at [242, 36] on button "Save" at bounding box center [234, 35] width 30 height 13
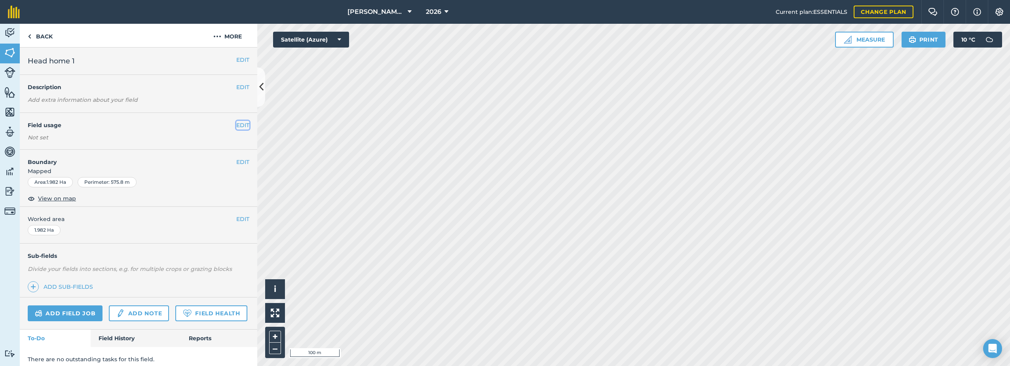
click at [236, 126] on button "EDIT" at bounding box center [242, 125] width 13 height 9
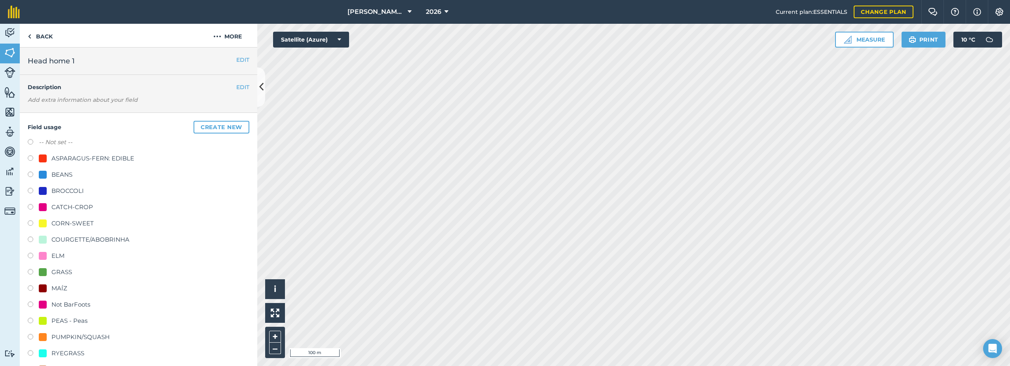
click at [58, 221] on div "CORN-SWEET" at bounding box center [72, 222] width 42 height 9
radio input "true"
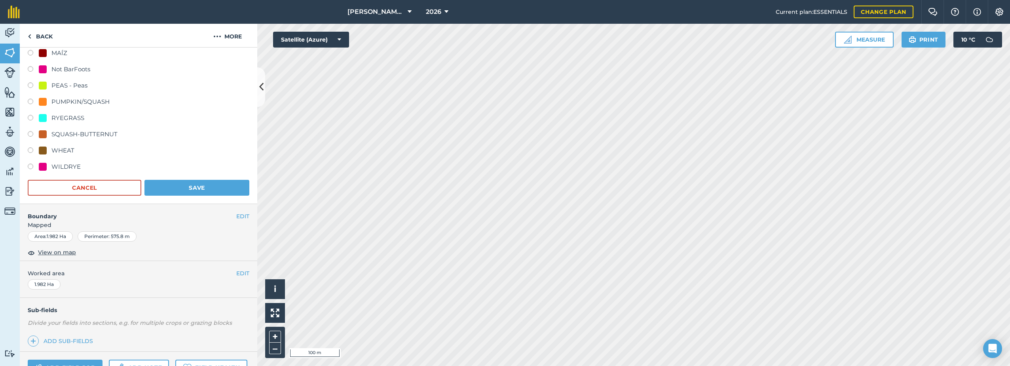
scroll to position [237, 0]
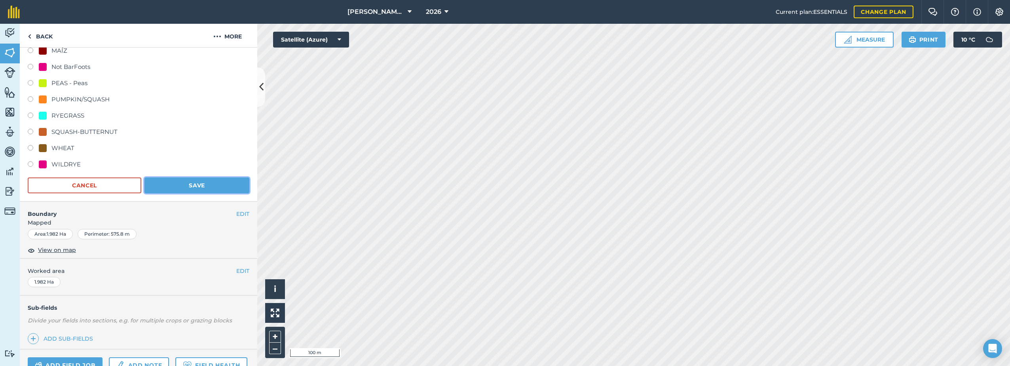
click at [187, 188] on button "Save" at bounding box center [196, 185] width 105 height 16
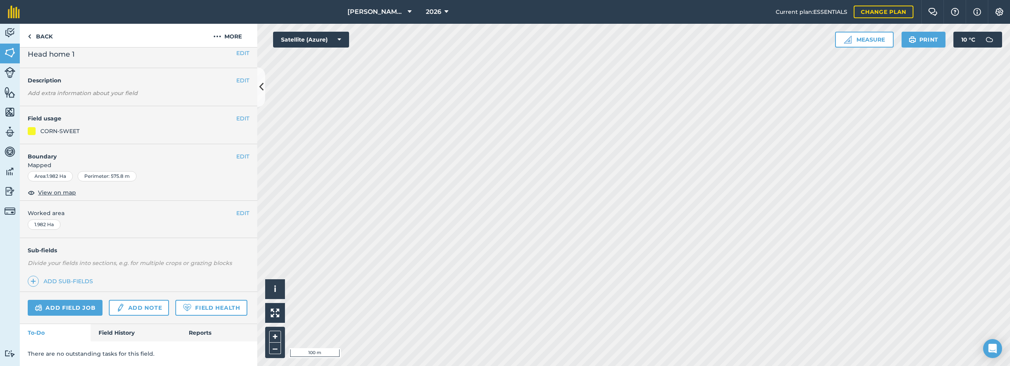
scroll to position [0, 0]
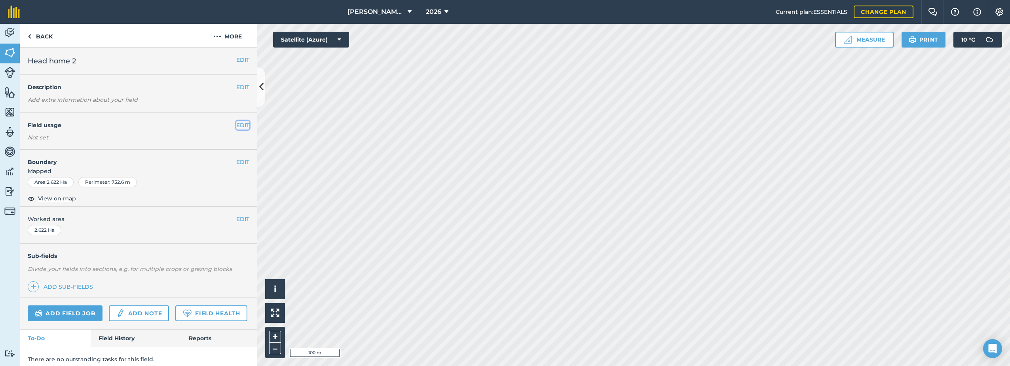
click at [236, 124] on button "EDIT" at bounding box center [242, 125] width 13 height 9
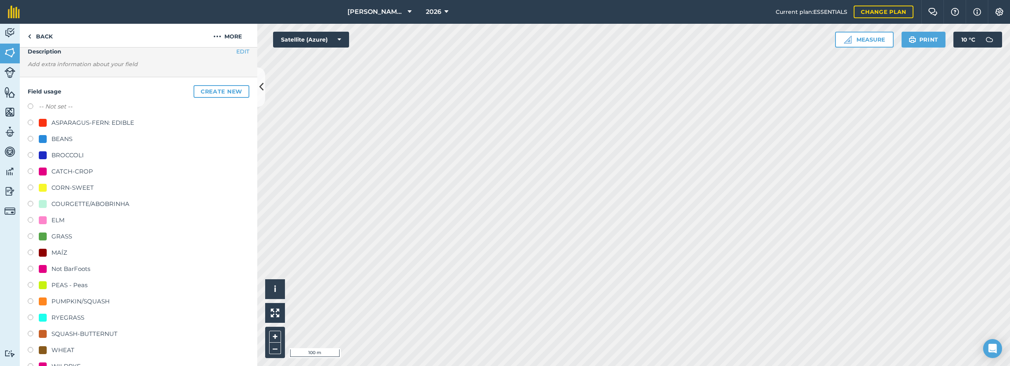
scroll to position [40, 0]
click at [62, 184] on div "CORN-SWEET" at bounding box center [72, 183] width 42 height 9
radio input "true"
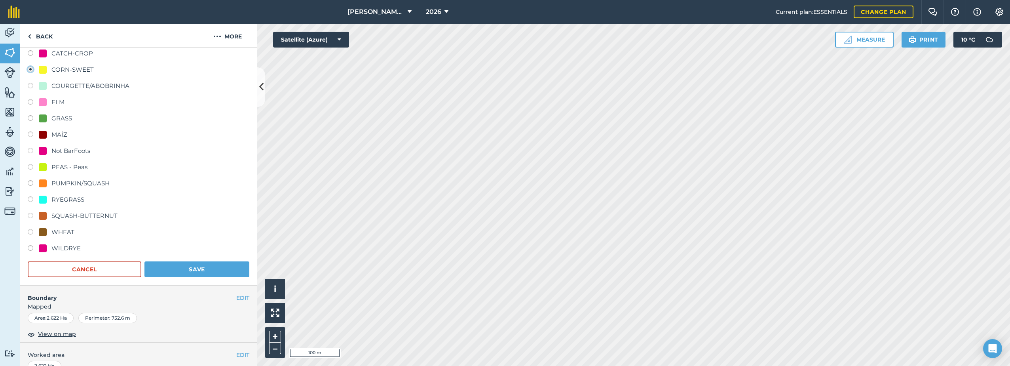
scroll to position [198, 0]
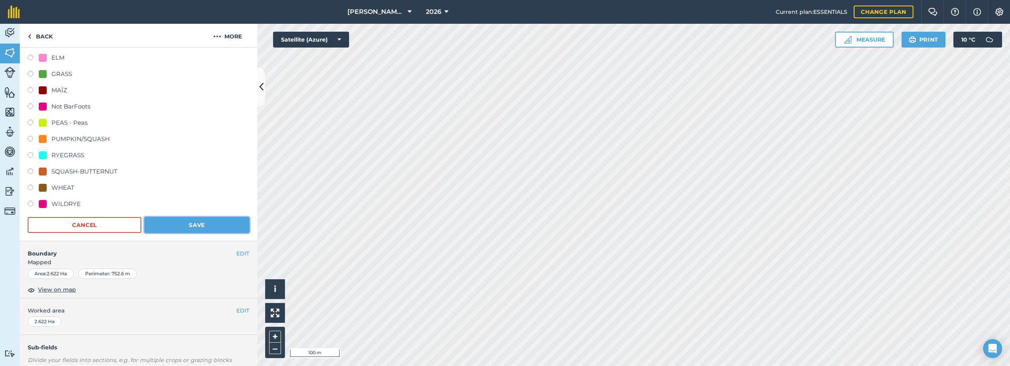
click at [180, 221] on button "Save" at bounding box center [196, 225] width 105 height 16
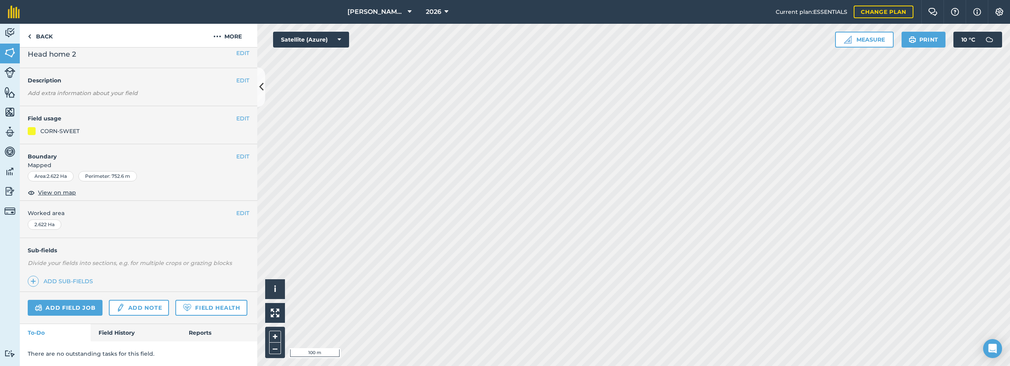
scroll to position [29, 0]
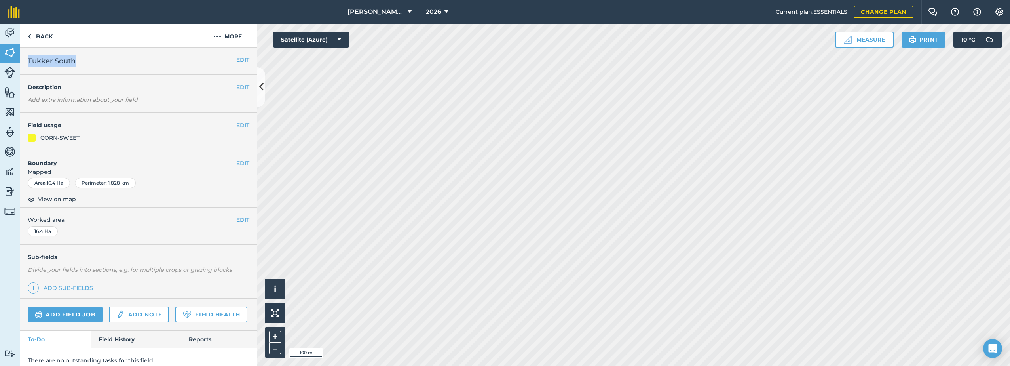
drag, startPoint x: 79, startPoint y: 59, endPoint x: 27, endPoint y: 59, distance: 51.8
click at [27, 59] on div "EDIT Tukker South" at bounding box center [138, 60] width 237 height 27
copy span "Tukker South"
click at [232, 32] on button "More" at bounding box center [227, 35] width 59 height 23
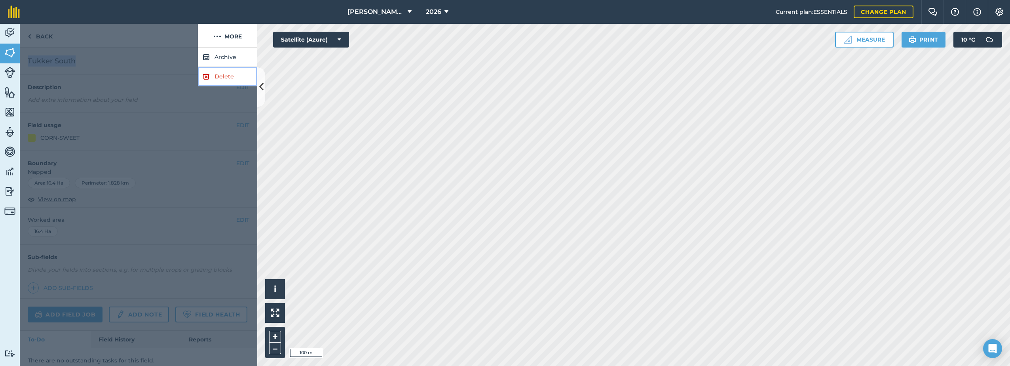
click at [213, 78] on link "Delete" at bounding box center [227, 76] width 59 height 19
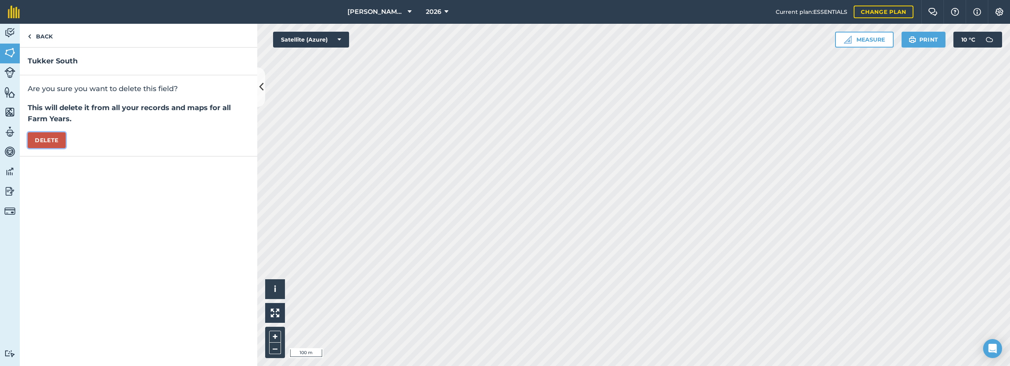
click at [50, 138] on button "Delete" at bounding box center [47, 140] width 38 height 16
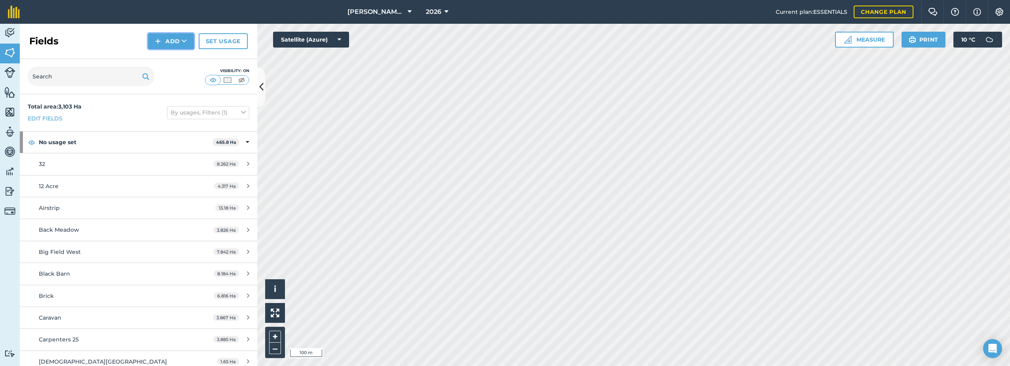
click at [164, 36] on button "Add" at bounding box center [171, 41] width 46 height 16
click at [160, 59] on link "Draw" at bounding box center [171, 58] width 44 height 17
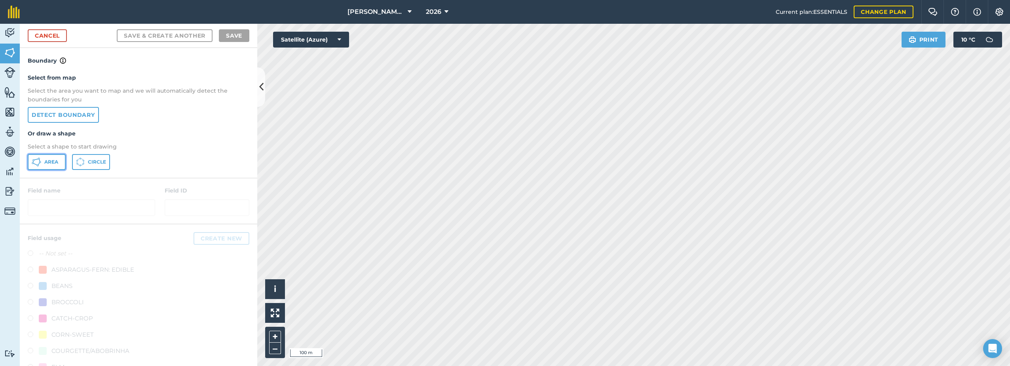
click at [38, 165] on icon at bounding box center [38, 165] width 2 height 2
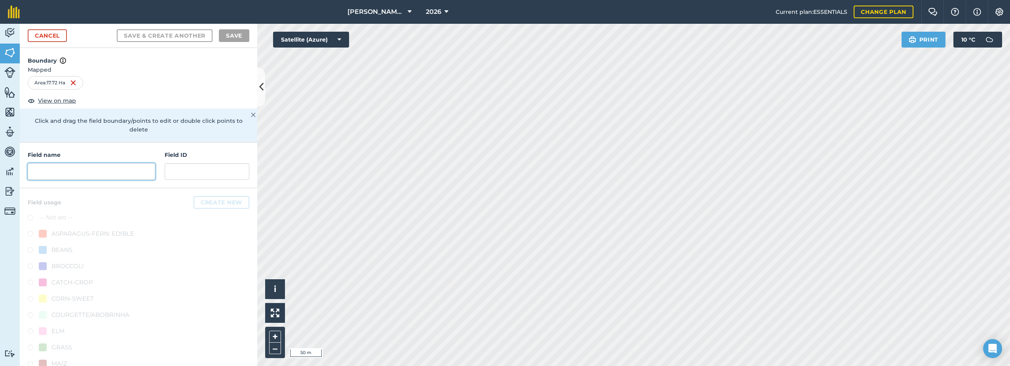
click at [70, 173] on input "text" at bounding box center [91, 171] width 127 height 17
paste input "Tukker South"
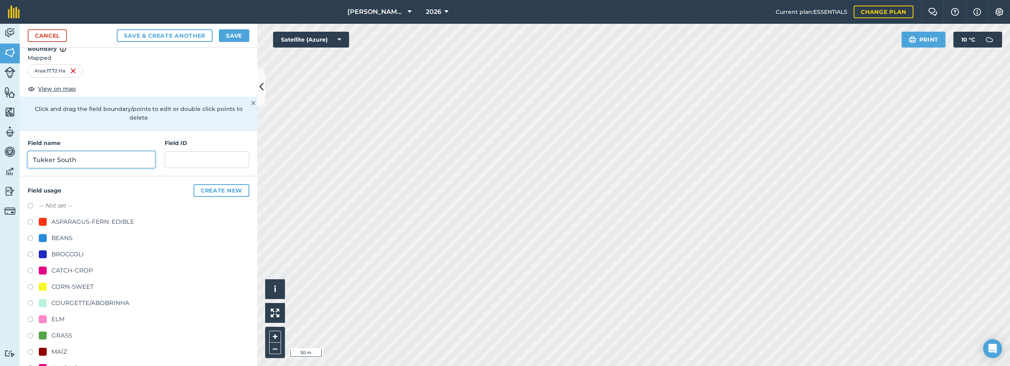
scroll to position [40, 0]
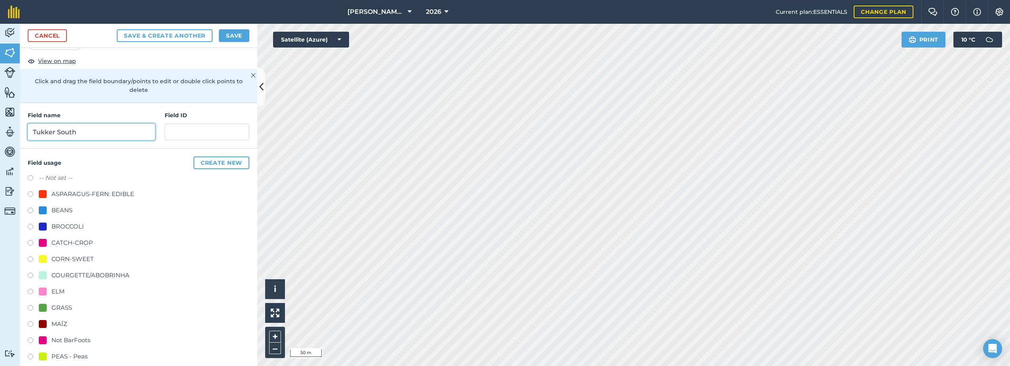
type input "Tukker South"
click at [53, 225] on div "BROCCOLI" at bounding box center [67, 226] width 32 height 9
radio input "true"
click at [237, 34] on button "Save" at bounding box center [234, 35] width 30 height 13
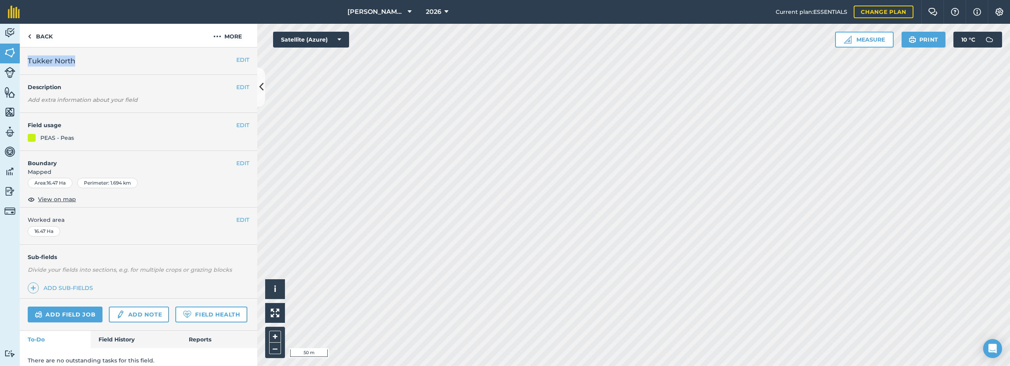
drag, startPoint x: 80, startPoint y: 60, endPoint x: 25, endPoint y: 63, distance: 54.7
click at [25, 63] on div "EDIT Tukker North" at bounding box center [138, 60] width 237 height 27
copy span "Tukker North"
click at [220, 34] on img at bounding box center [217, 36] width 8 height 9
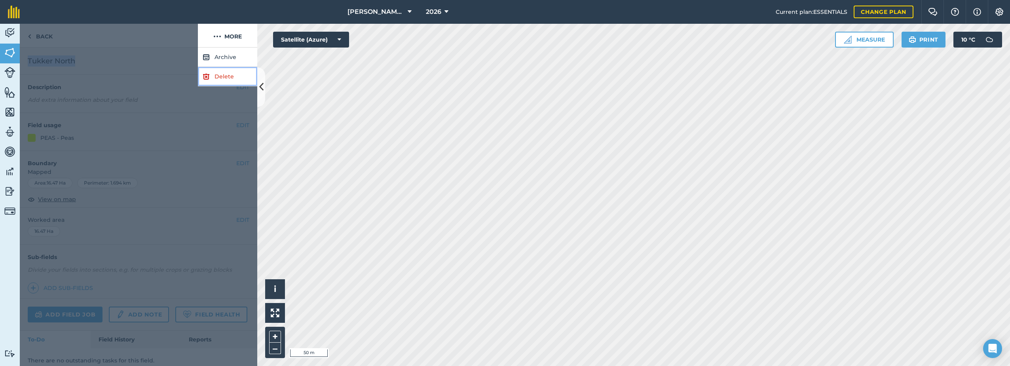
click at [216, 74] on link "Delete" at bounding box center [227, 76] width 59 height 19
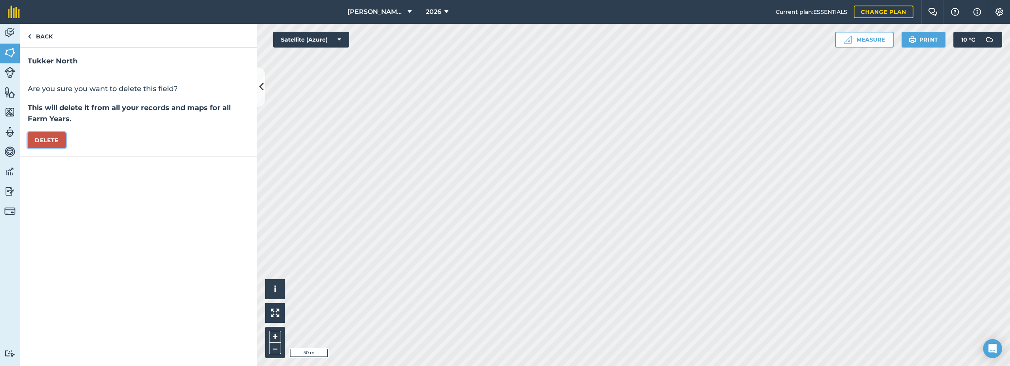
click at [44, 140] on button "Delete" at bounding box center [47, 140] width 38 height 16
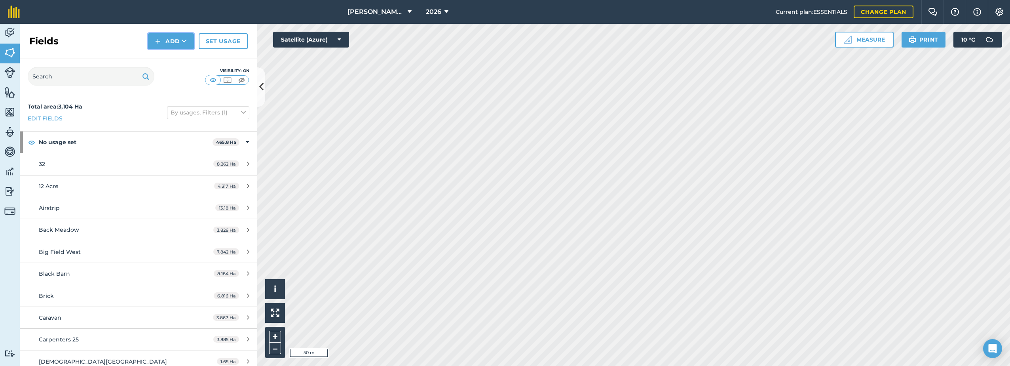
click at [154, 43] on button "Add" at bounding box center [171, 41] width 46 height 16
click at [166, 55] on link "Draw" at bounding box center [171, 58] width 44 height 17
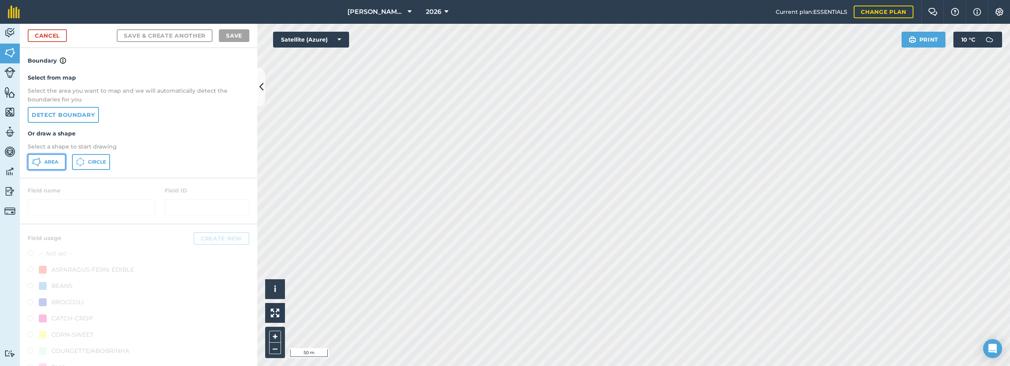
click at [52, 163] on span "Area" at bounding box center [51, 162] width 14 height 6
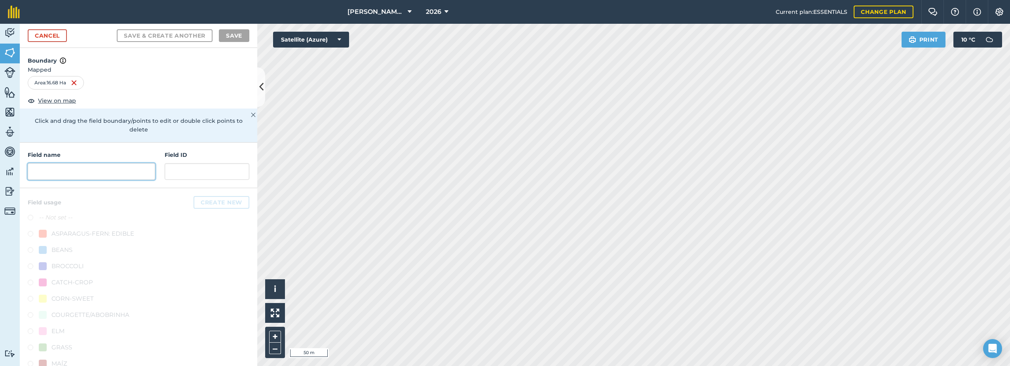
click at [83, 172] on input "text" at bounding box center [91, 171] width 127 height 17
paste input "Tukker North"
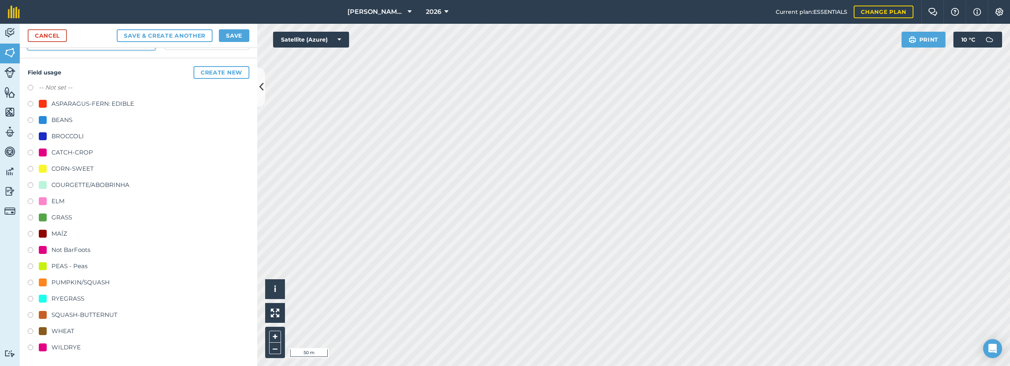
scroll to position [131, 0]
type input "Tukker North"
click at [54, 265] on div "PEAS - Peas" at bounding box center [69, 264] width 36 height 9
radio input "true"
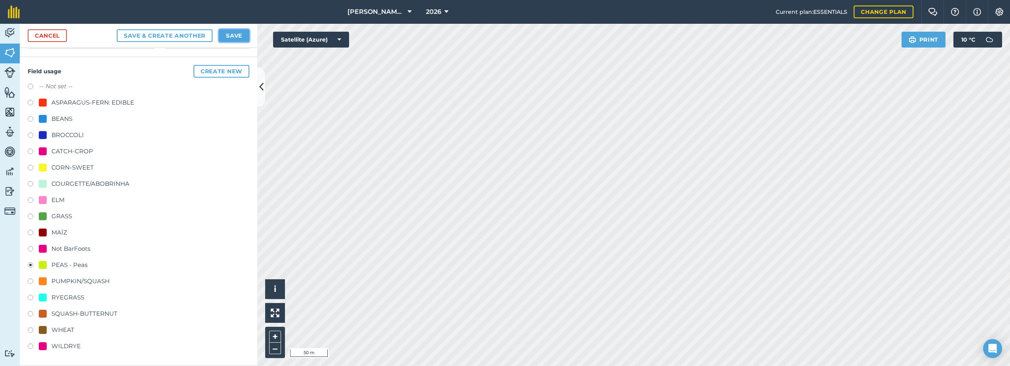
click at [238, 31] on button "Save" at bounding box center [234, 35] width 30 height 13
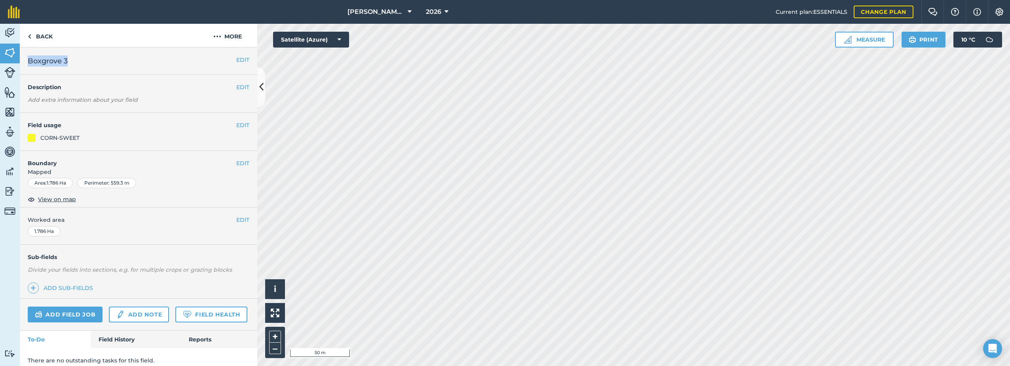
drag, startPoint x: 72, startPoint y: 59, endPoint x: 21, endPoint y: 59, distance: 51.4
click at [21, 59] on div "EDIT Boxgrove 3" at bounding box center [138, 60] width 237 height 27
drag, startPoint x: 21, startPoint y: 59, endPoint x: 51, endPoint y: 64, distance: 30.2
copy span "Boxgrove 3"
click at [222, 34] on button "More" at bounding box center [227, 35] width 59 height 23
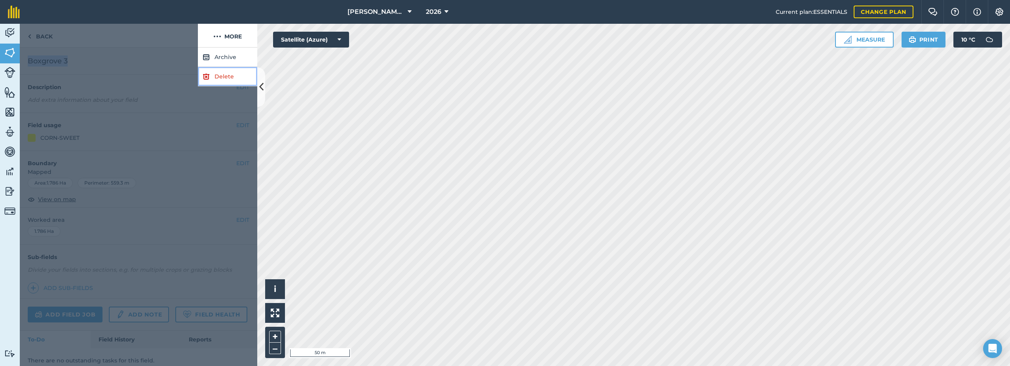
click at [218, 77] on link "Delete" at bounding box center [227, 76] width 59 height 19
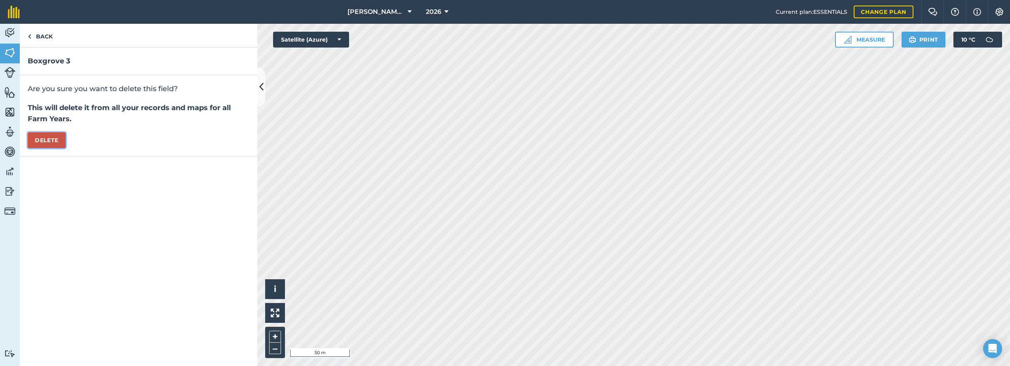
click at [43, 142] on button "Delete" at bounding box center [47, 140] width 38 height 16
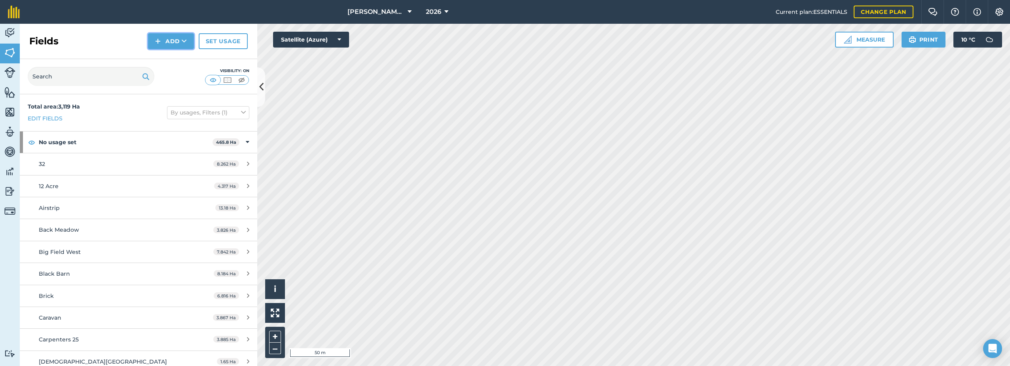
drag, startPoint x: 156, startPoint y: 40, endPoint x: 153, endPoint y: 45, distance: 5.5
click at [156, 40] on img at bounding box center [158, 40] width 6 height 9
click at [161, 60] on link "Draw" at bounding box center [171, 58] width 44 height 17
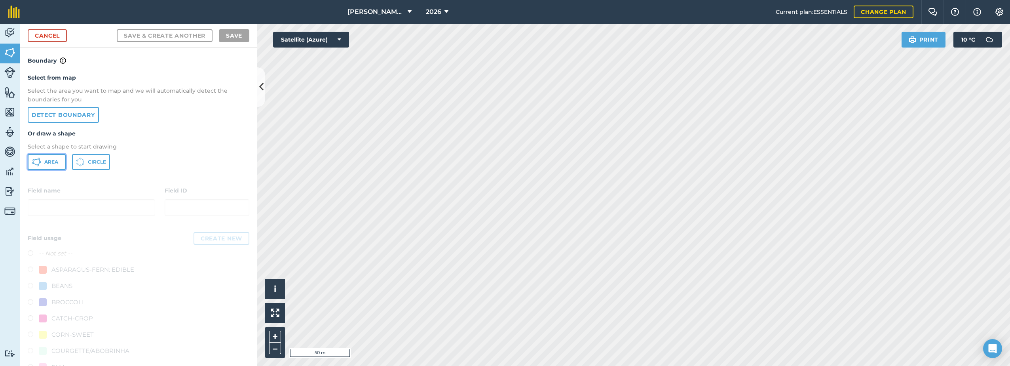
click at [52, 161] on span "Area" at bounding box center [51, 162] width 14 height 6
click at [57, 35] on link "Cancel" at bounding box center [47, 35] width 39 height 13
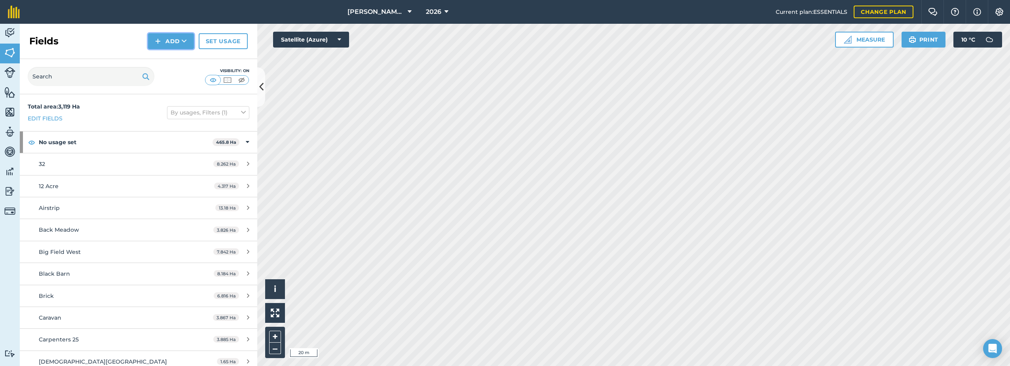
click at [167, 40] on button "Add" at bounding box center [171, 41] width 46 height 16
click at [167, 59] on link "Draw" at bounding box center [171, 58] width 44 height 17
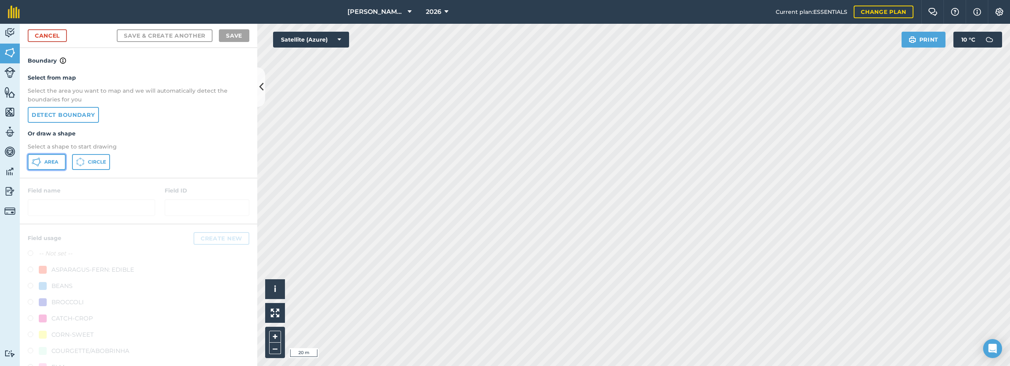
click at [34, 163] on icon at bounding box center [35, 164] width 4 height 2
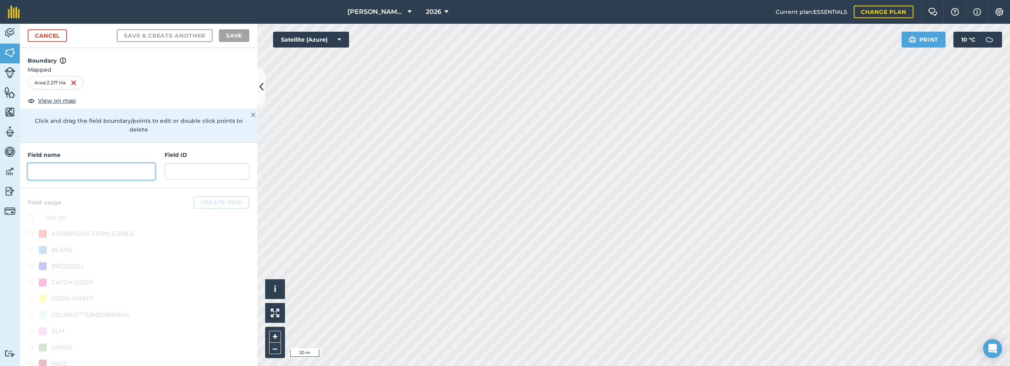
click at [122, 172] on input "text" at bounding box center [91, 171] width 127 height 17
paste input "Boxgrove 3"
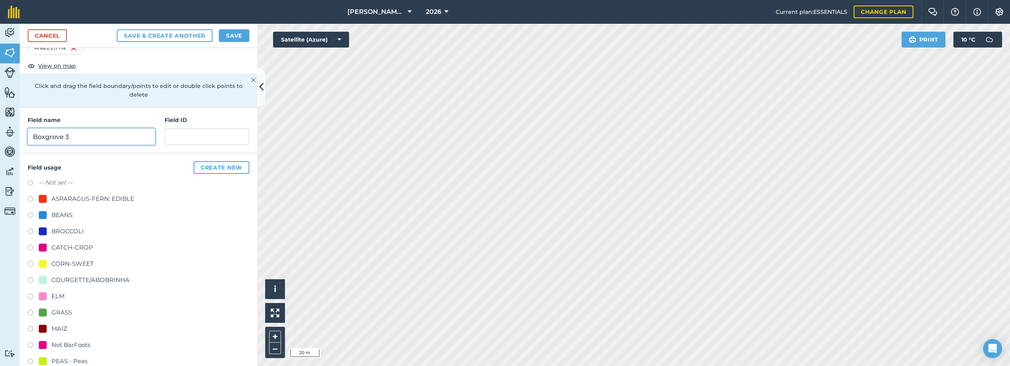
scroll to position [40, 0]
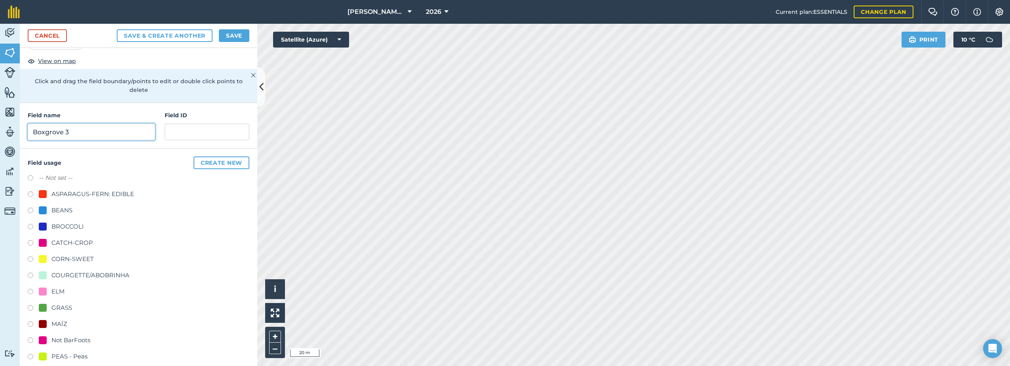
type input "Boxgrove 3"
click at [80, 258] on div "CORN-SWEET" at bounding box center [72, 258] width 42 height 9
radio input "true"
click at [241, 38] on button "Save" at bounding box center [234, 35] width 30 height 13
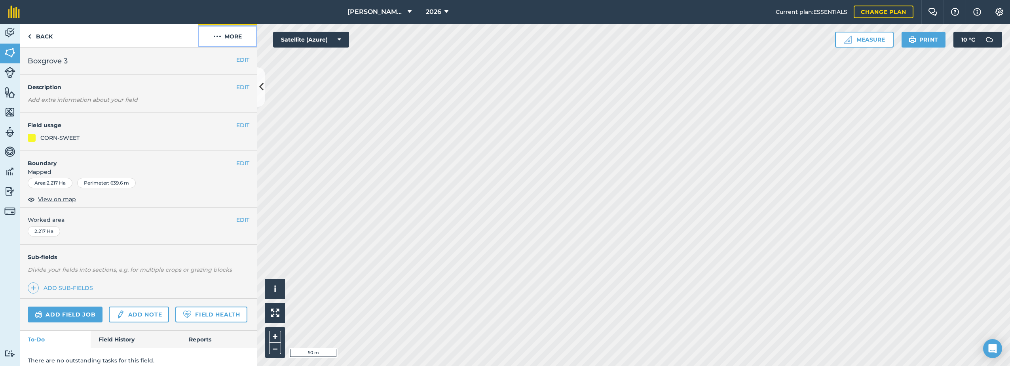
click at [231, 38] on button "More" at bounding box center [227, 35] width 59 height 23
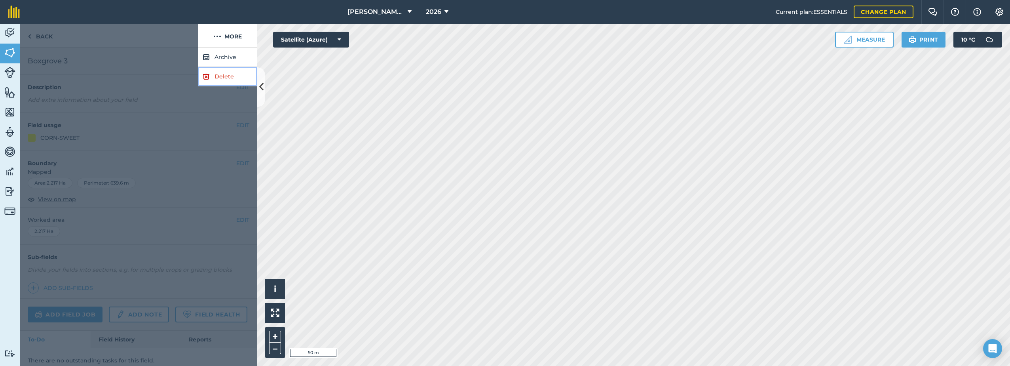
click at [205, 81] on link "Delete" at bounding box center [227, 76] width 59 height 19
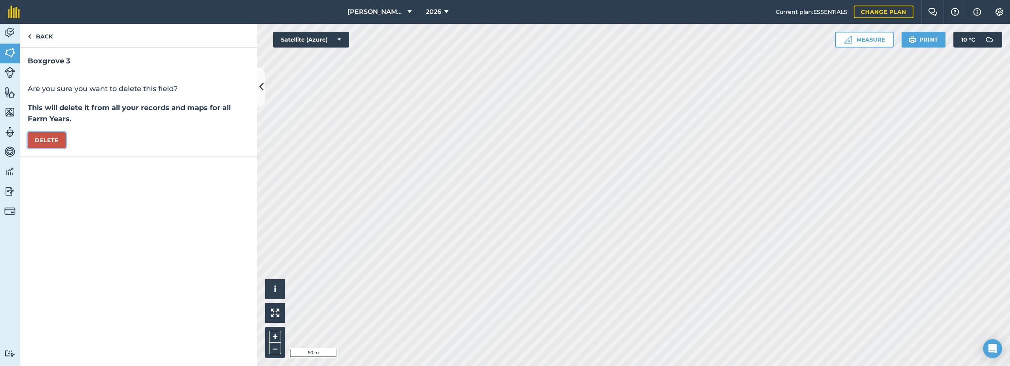
click at [58, 139] on button "Delete" at bounding box center [47, 140] width 38 height 16
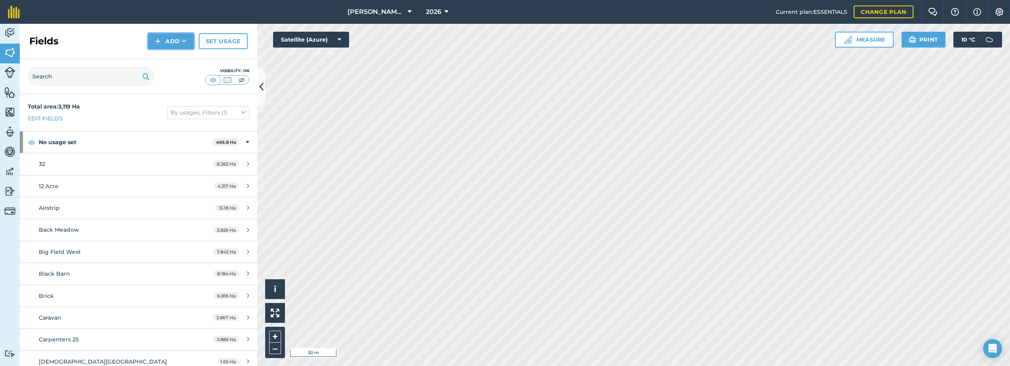
click at [168, 42] on button "Add" at bounding box center [171, 41] width 46 height 16
click at [162, 62] on link "Draw" at bounding box center [171, 58] width 44 height 17
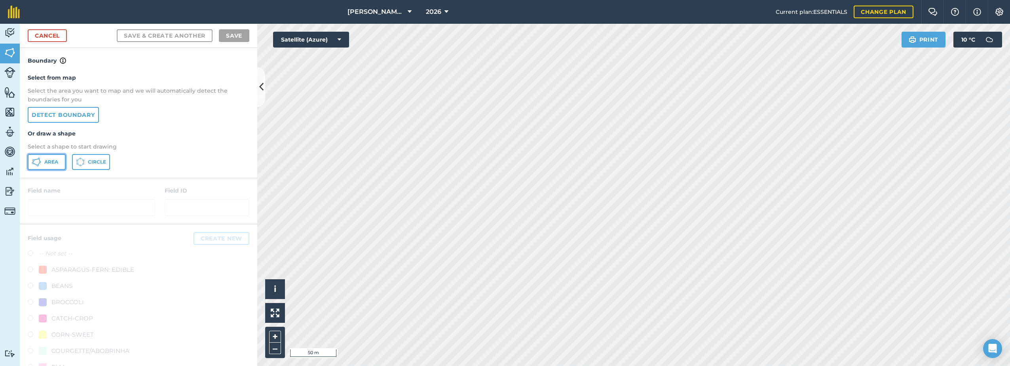
click at [55, 161] on span "Area" at bounding box center [51, 162] width 14 height 6
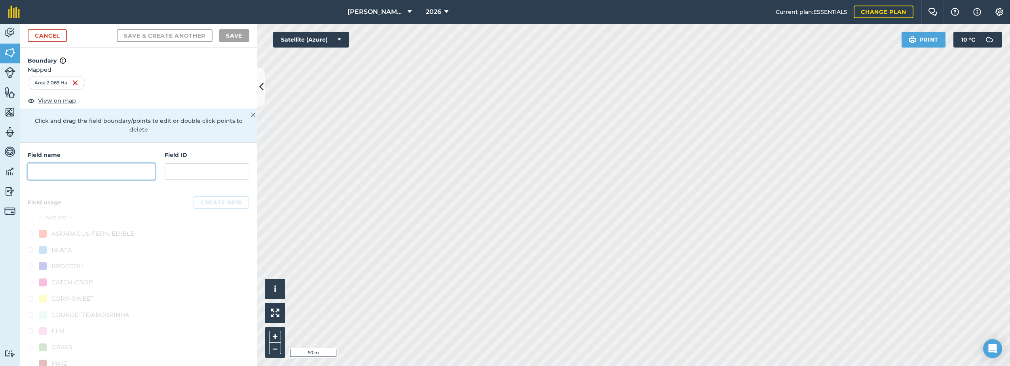
click at [83, 170] on input "text" at bounding box center [91, 171] width 127 height 17
paste input "Boxgrove 3"
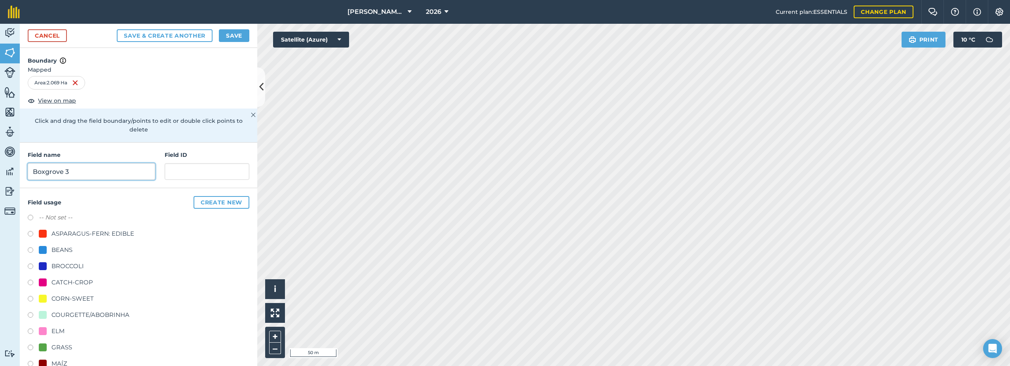
type input "Boxgrove 3"
click at [53, 299] on div "CORN-SWEET" at bounding box center [72, 298] width 42 height 9
radio input "true"
click at [228, 37] on button "Save" at bounding box center [234, 35] width 30 height 13
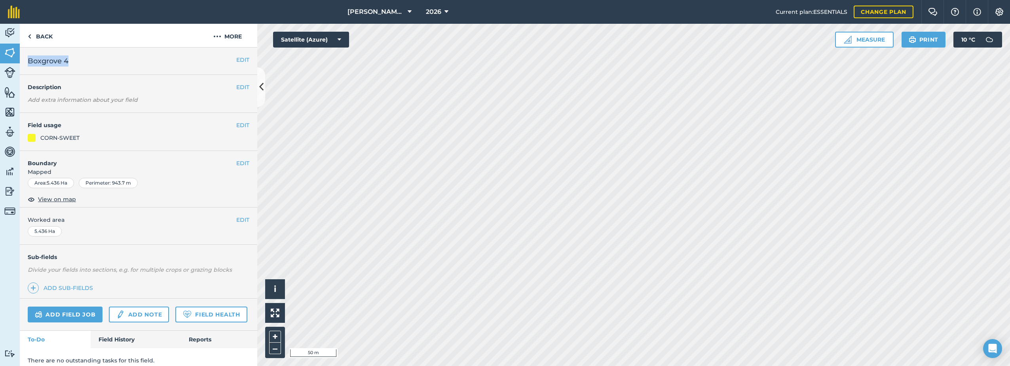
drag, startPoint x: 70, startPoint y: 64, endPoint x: 26, endPoint y: 61, distance: 44.8
click at [26, 61] on div "EDIT Boxgrove 4" at bounding box center [138, 60] width 237 height 27
drag, startPoint x: 26, startPoint y: 61, endPoint x: 52, endPoint y: 62, distance: 26.1
copy span "Boxgrove 4"
click at [241, 36] on button "More" at bounding box center [227, 35] width 59 height 23
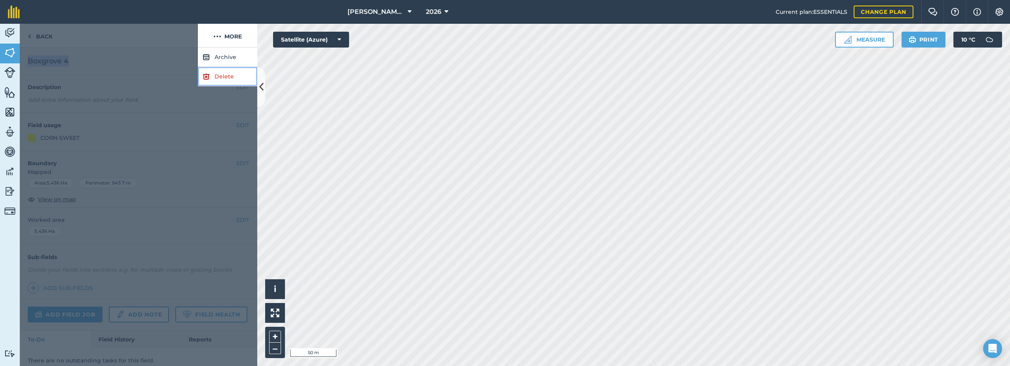
click at [212, 79] on link "Delete" at bounding box center [227, 76] width 59 height 19
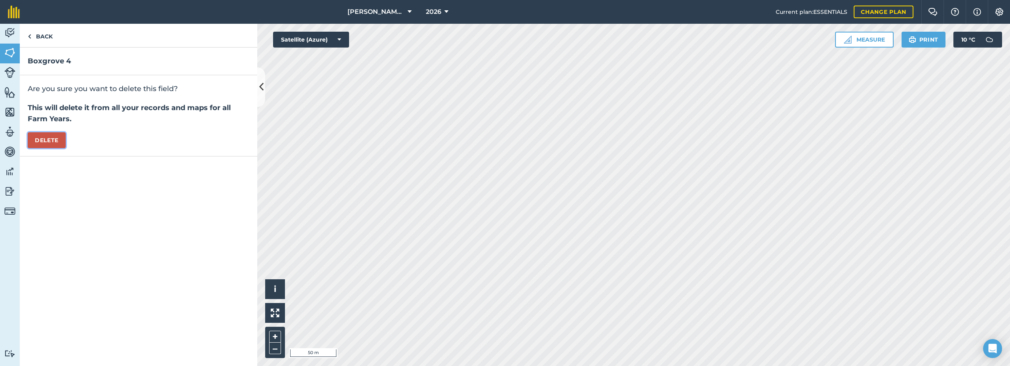
click at [49, 140] on button "Delete" at bounding box center [47, 140] width 38 height 16
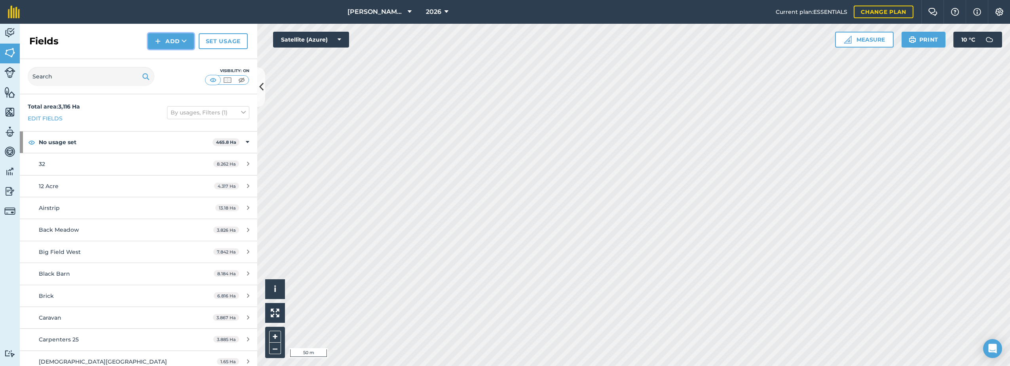
drag, startPoint x: 164, startPoint y: 38, endPoint x: 156, endPoint y: 45, distance: 10.6
click at [164, 38] on button "Add" at bounding box center [171, 41] width 46 height 16
click at [167, 56] on link "Draw" at bounding box center [171, 58] width 44 height 17
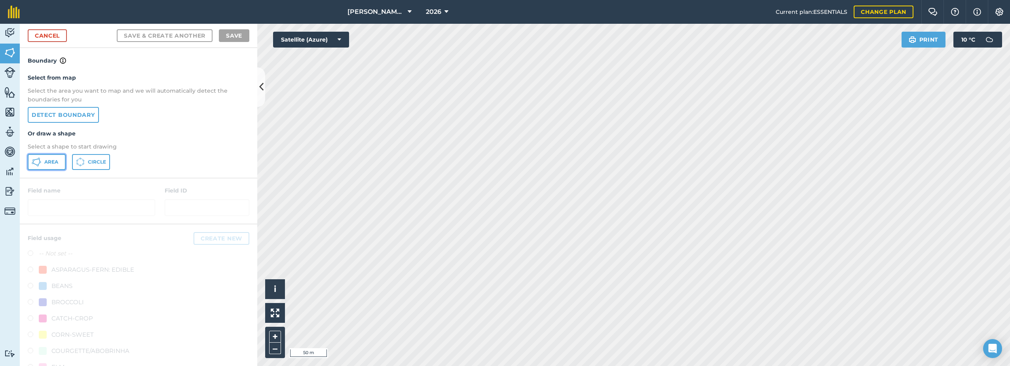
click at [47, 160] on span "Area" at bounding box center [51, 162] width 14 height 6
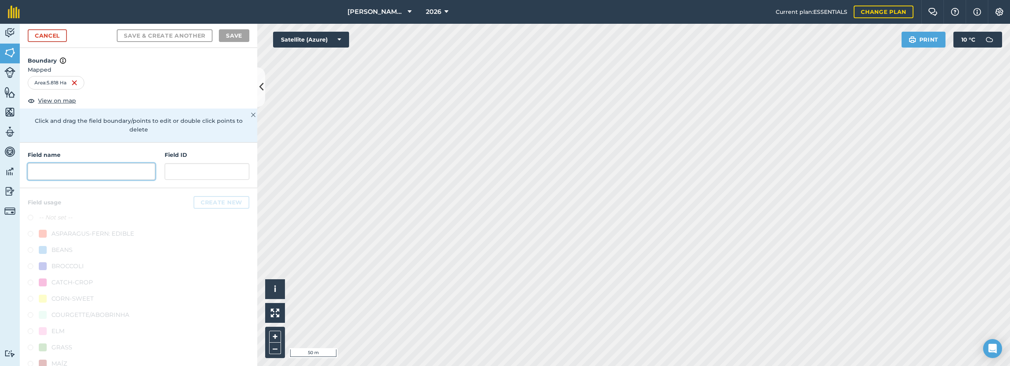
click at [92, 168] on input "text" at bounding box center [91, 171] width 127 height 17
paste input "Boxgrove 4"
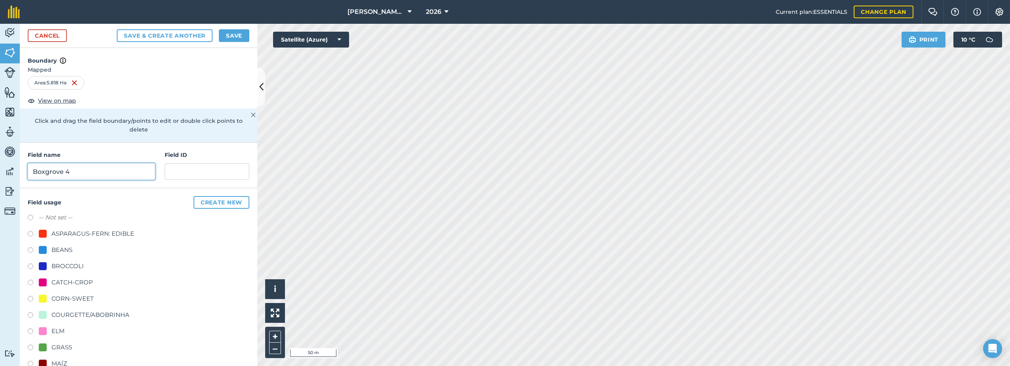
type input "Boxgrove 4"
click at [76, 297] on div "CORN-SWEET" at bounding box center [72, 298] width 42 height 9
radio input "true"
click at [231, 32] on button "Save" at bounding box center [234, 35] width 30 height 13
